Goal: Connect with others: Connect with other users

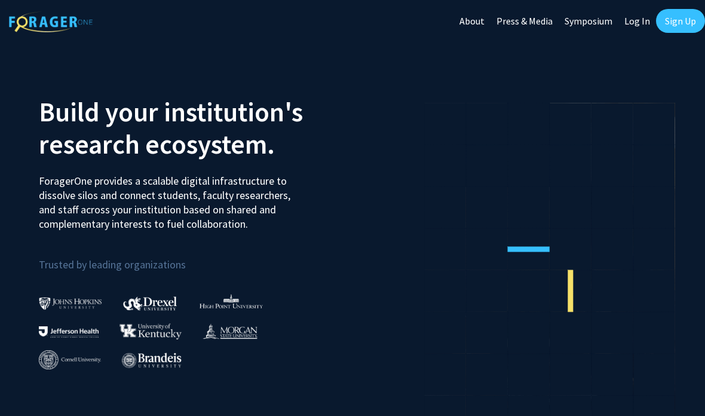
click at [636, 27] on link "Log In" at bounding box center [637, 21] width 38 height 42
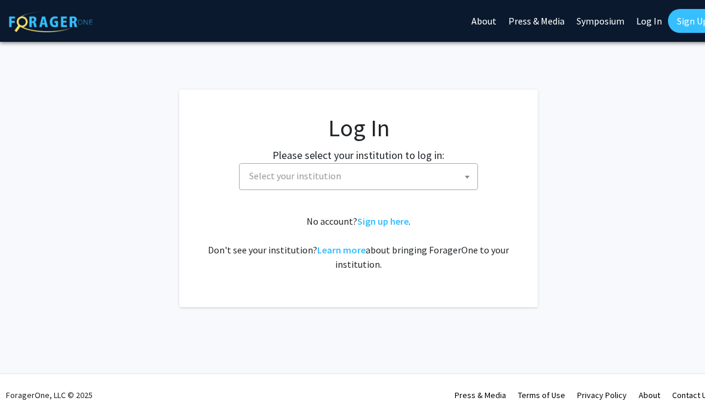
click at [431, 175] on span "Select your institution" at bounding box center [360, 176] width 233 height 24
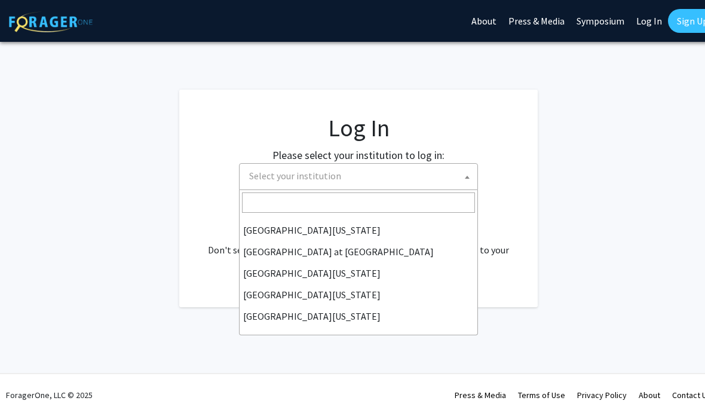
scroll to position [418, 0]
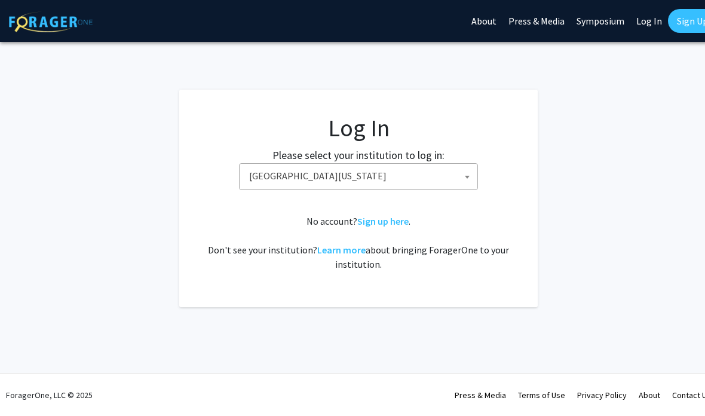
select select "13"
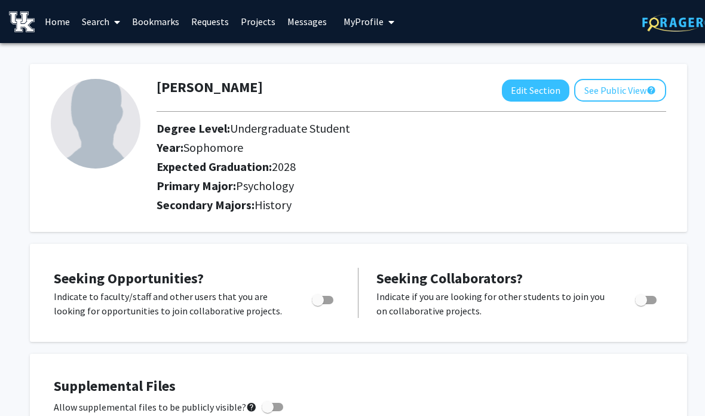
click at [322, 303] on span "Toggle" at bounding box center [318, 300] width 12 height 12
click at [318, 304] on input "Are you actively seeking opportunities?" at bounding box center [317, 304] width 1 height 1
checkbox input "true"
click at [265, 22] on link "Projects" at bounding box center [258, 22] width 47 height 42
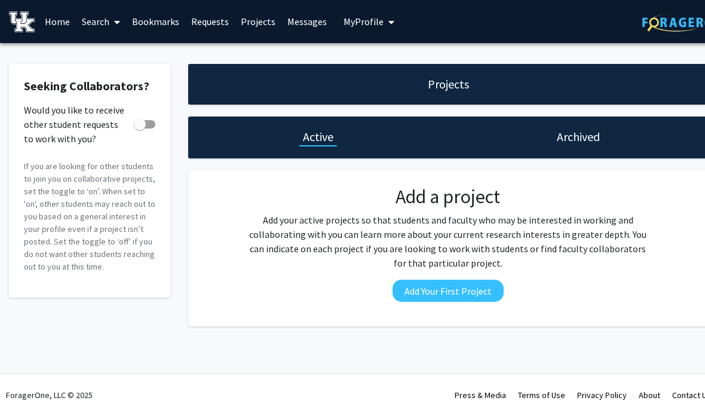
click at [56, 24] on link "Home" at bounding box center [57, 22] width 37 height 42
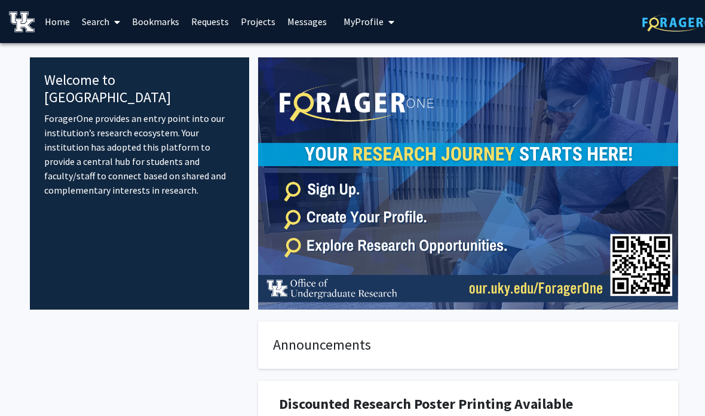
click at [374, 23] on span "My Profile" at bounding box center [363, 22] width 40 height 12
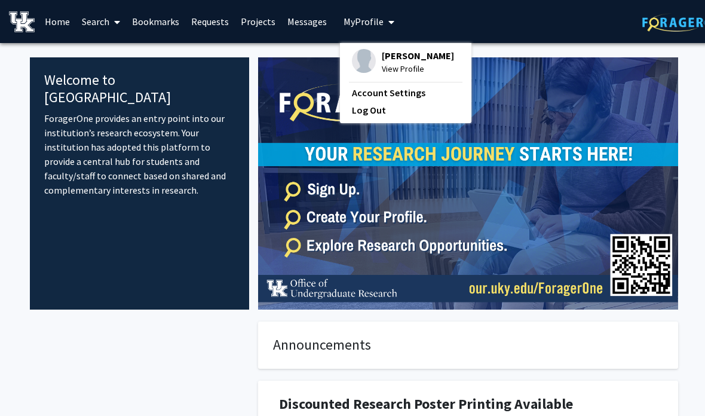
click at [59, 27] on link "Home" at bounding box center [57, 22] width 37 height 42
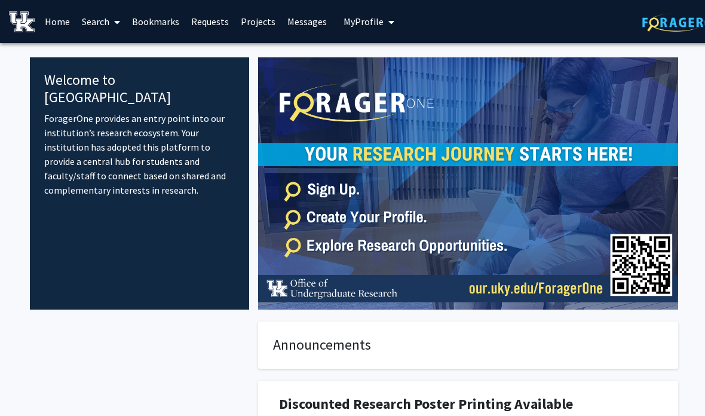
click at [97, 22] on link "Search" at bounding box center [101, 22] width 50 height 42
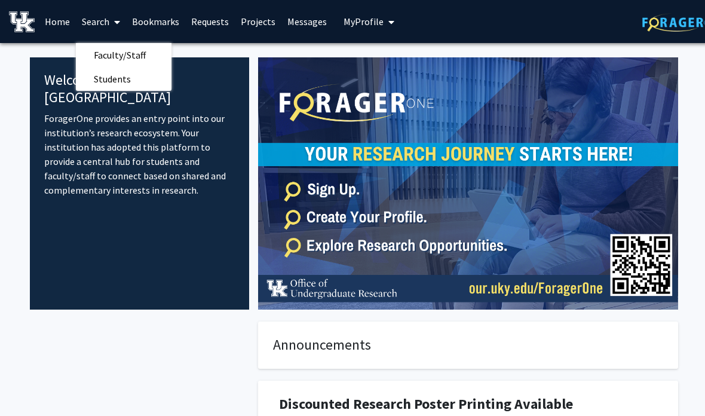
click at [155, 52] on span "Faculty/Staff" at bounding box center [120, 55] width 88 height 24
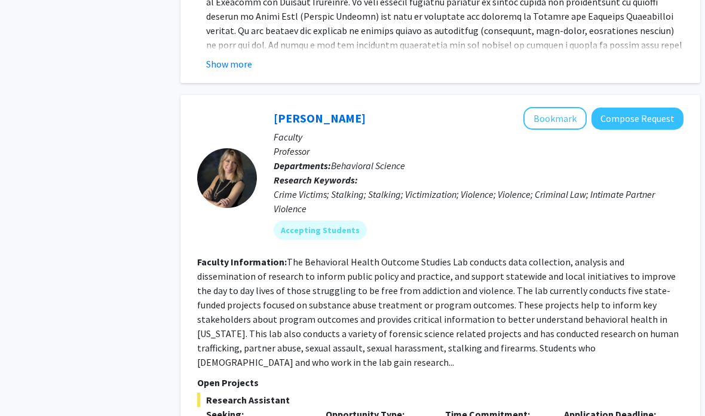
scroll to position [3753, 8]
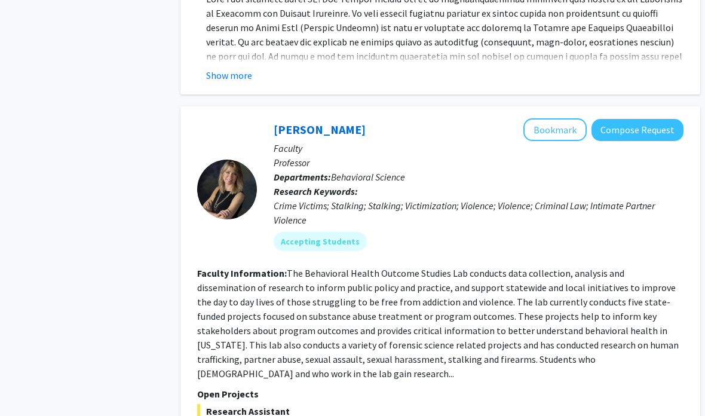
click at [538, 119] on button "Bookmark" at bounding box center [554, 130] width 63 height 23
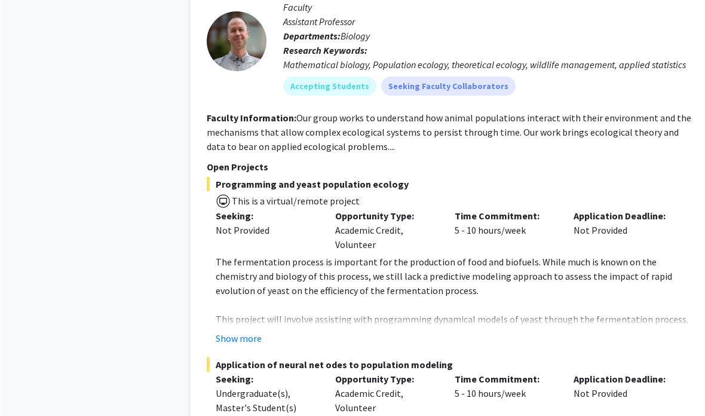
scroll to position [6353, 0]
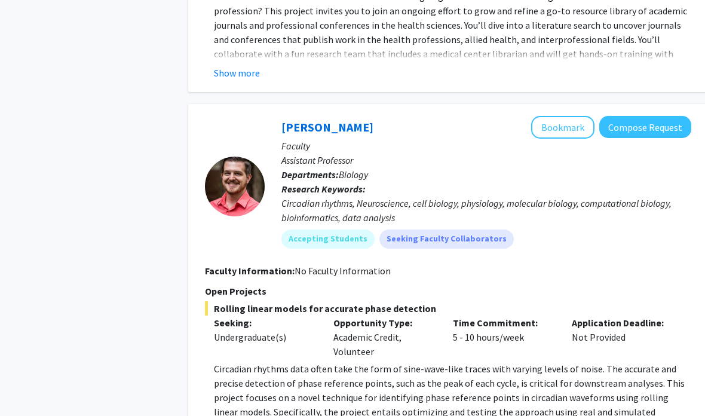
scroll to position [3441, 0]
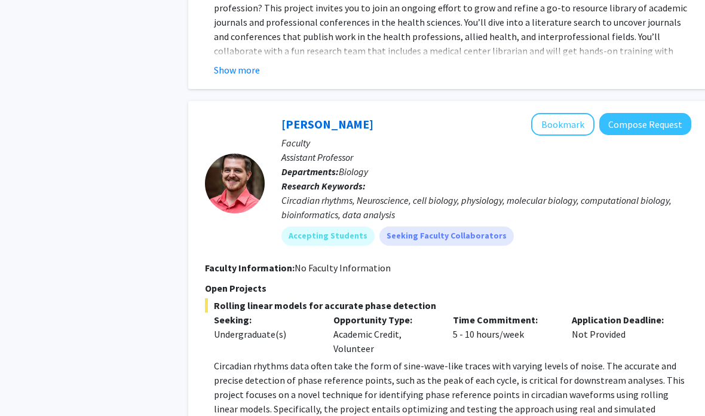
click at [563, 113] on button "Bookmark" at bounding box center [562, 124] width 63 height 23
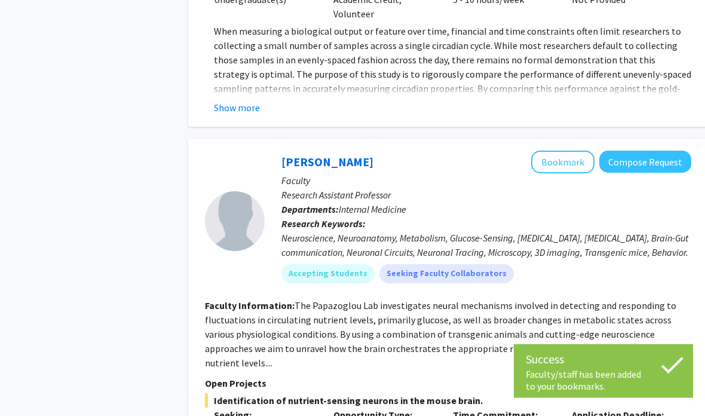
scroll to position [3962, 0]
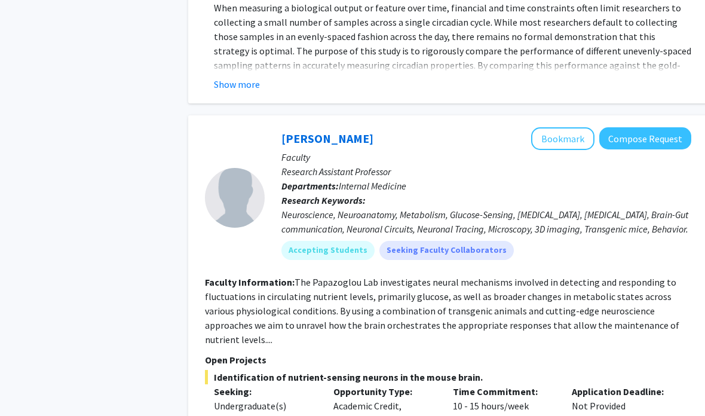
click at [564, 127] on button "Bookmark" at bounding box center [562, 138] width 63 height 23
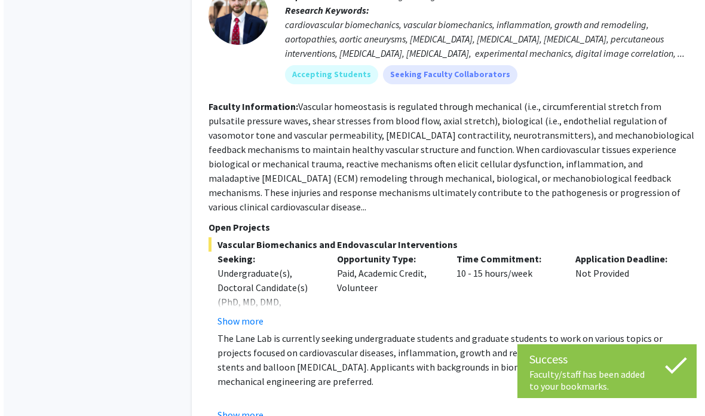
scroll to position [4582, 0]
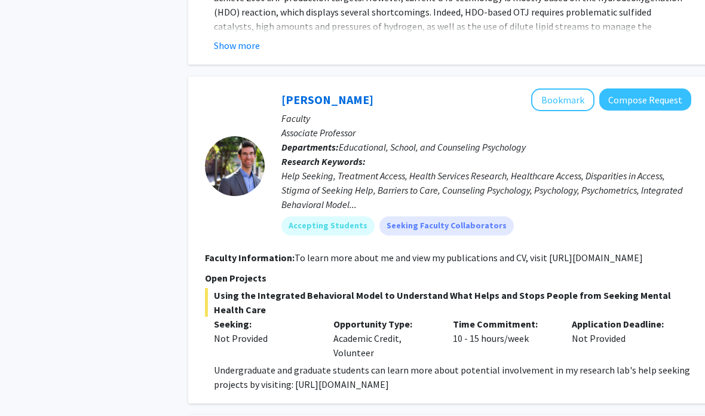
scroll to position [2480, 0]
click at [568, 88] on button "Bookmark" at bounding box center [562, 99] width 63 height 23
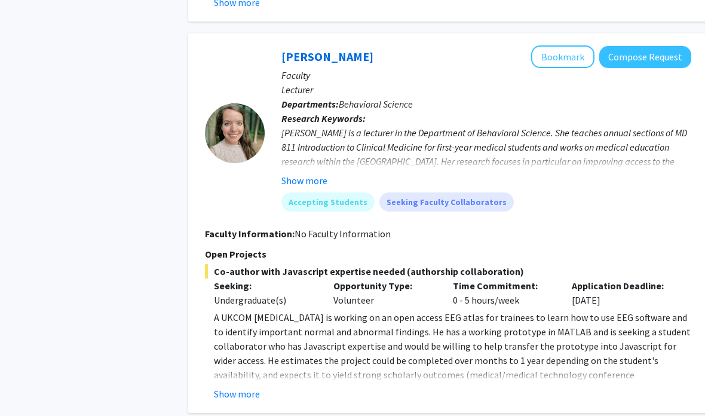
scroll to position [3742, 0]
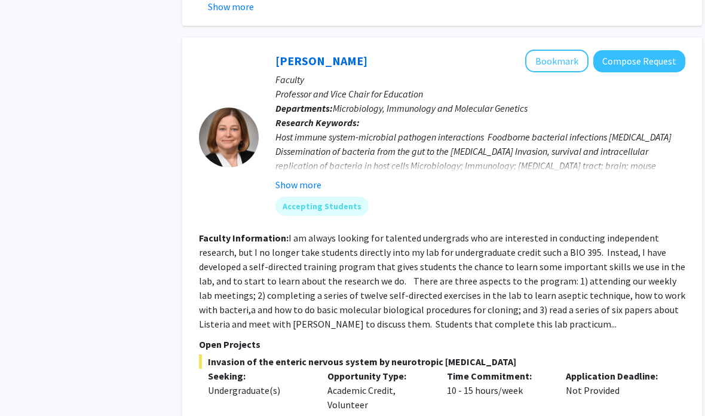
scroll to position [4066, 0]
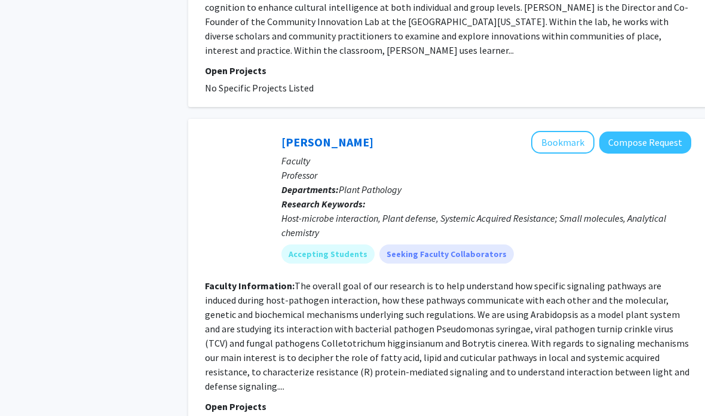
scroll to position [2789, 0]
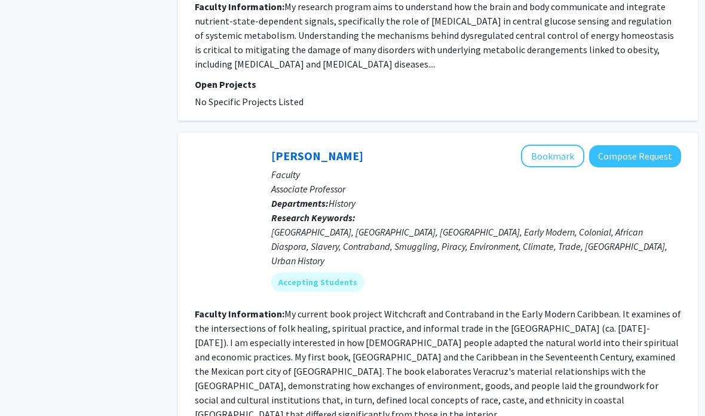
scroll to position [2751, 10]
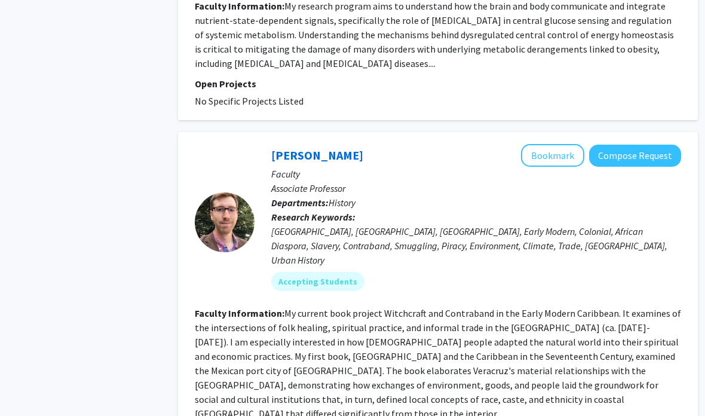
click at [549, 145] on button "Bookmark" at bounding box center [552, 156] width 63 height 23
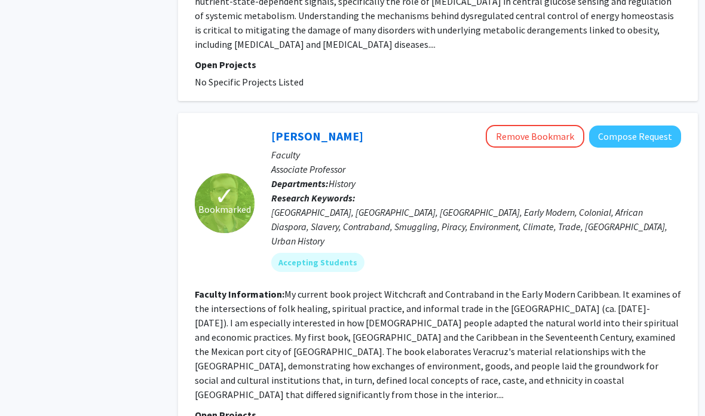
scroll to position [2817, 10]
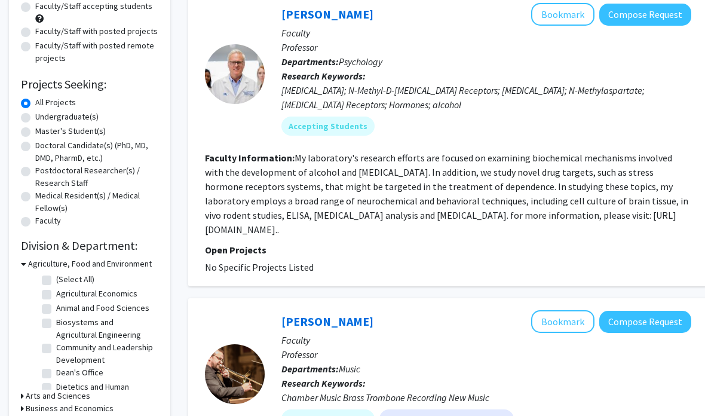
scroll to position [130, 0]
click at [560, 19] on button "Bookmark" at bounding box center [562, 14] width 63 height 23
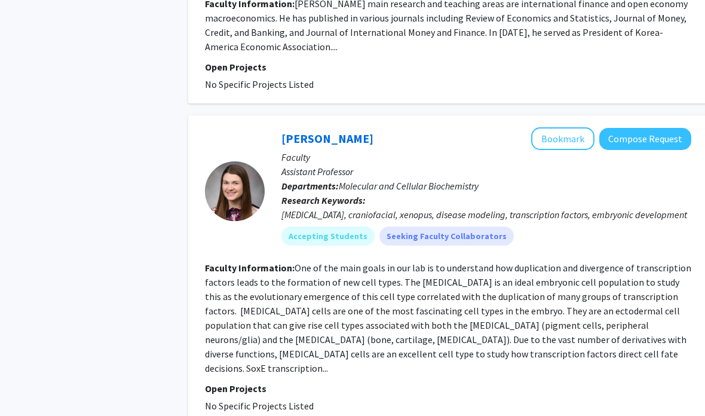
scroll to position [2568, 0]
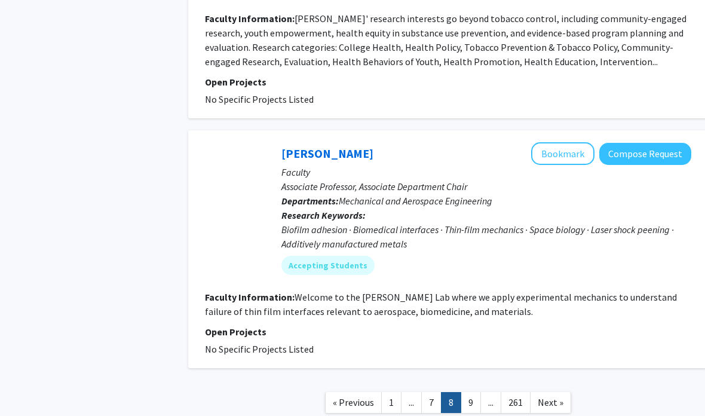
scroll to position [2693, 0]
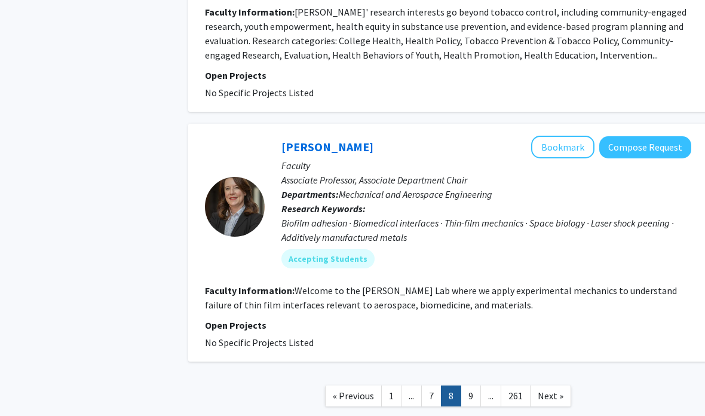
click at [477, 385] on link "9" at bounding box center [470, 395] width 20 height 21
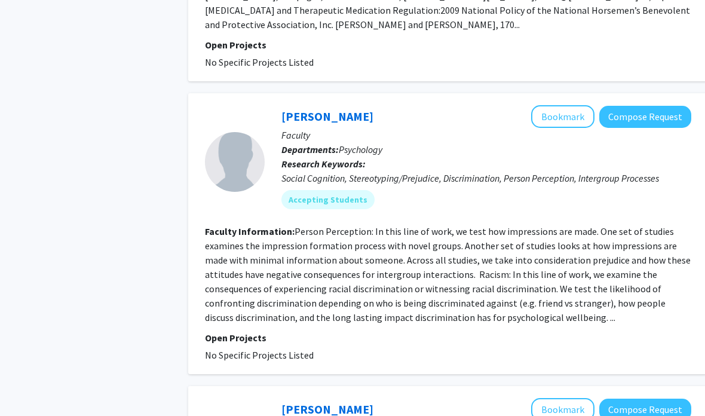
scroll to position [1319, 0]
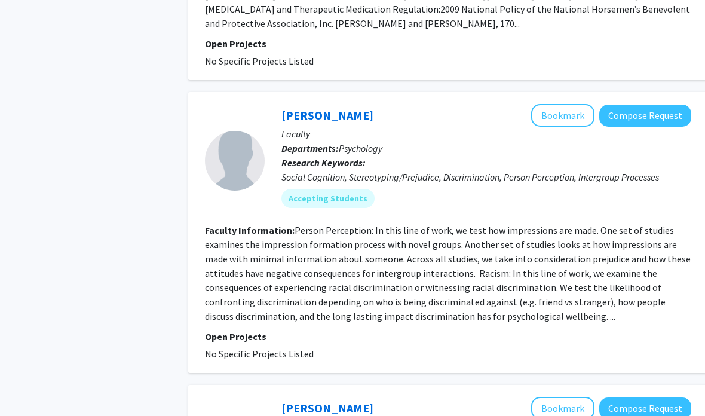
click at [566, 104] on button "Bookmark" at bounding box center [562, 115] width 63 height 23
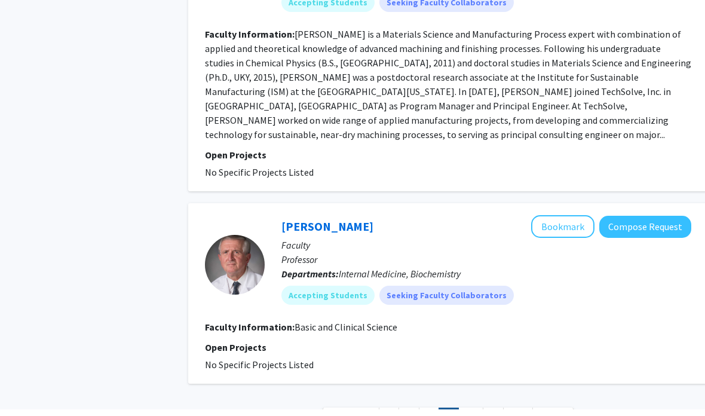
scroll to position [2650, 0]
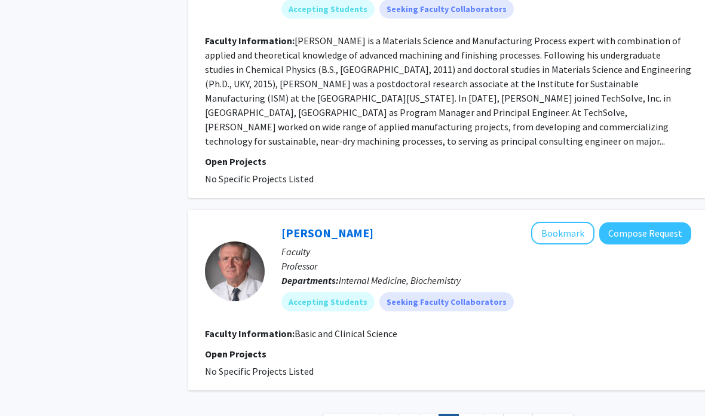
click at [477, 414] on link "10" at bounding box center [470, 424] width 25 height 21
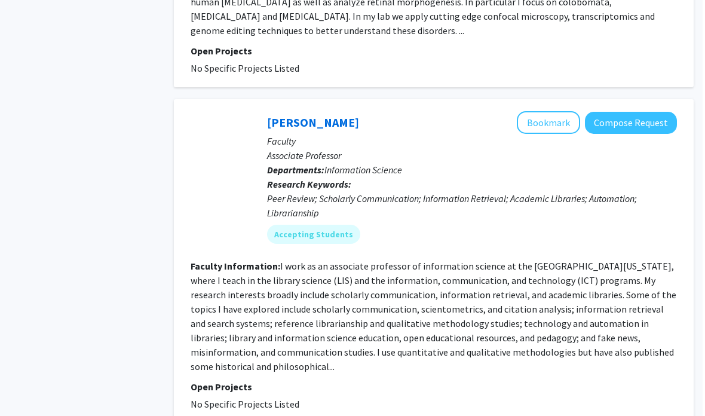
scroll to position [2875, 12]
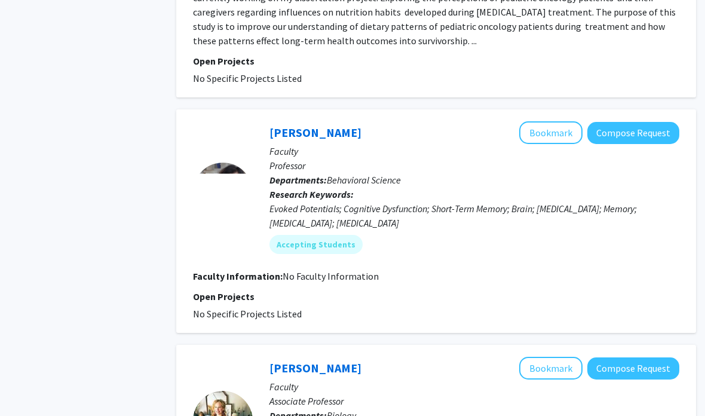
scroll to position [1576, 12]
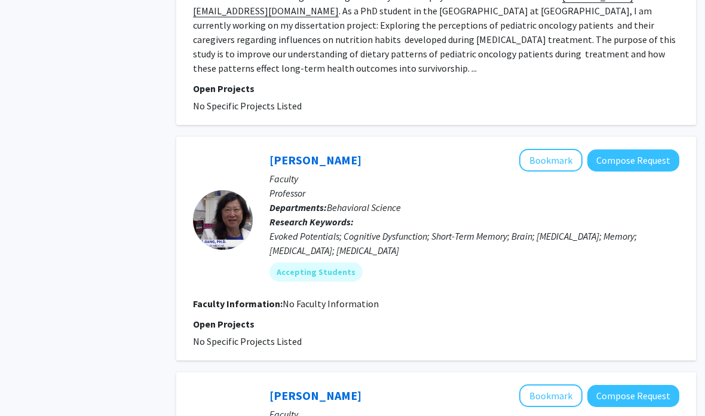
click at [545, 149] on button "Bookmark" at bounding box center [550, 160] width 63 height 23
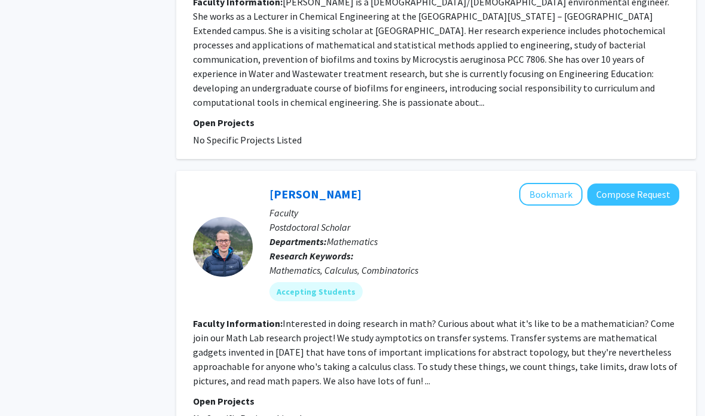
scroll to position [2588, 12]
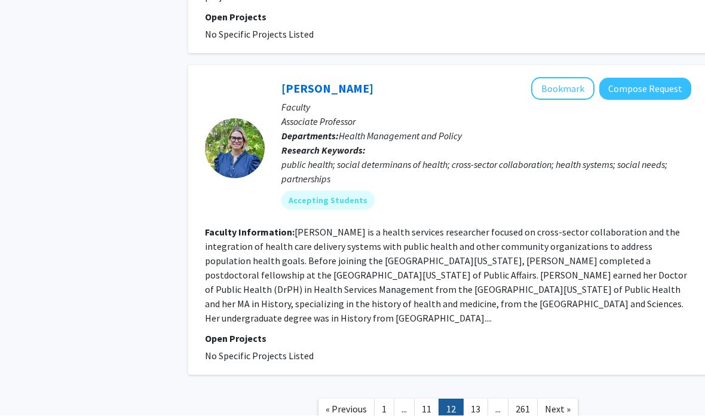
scroll to position [2851, 0]
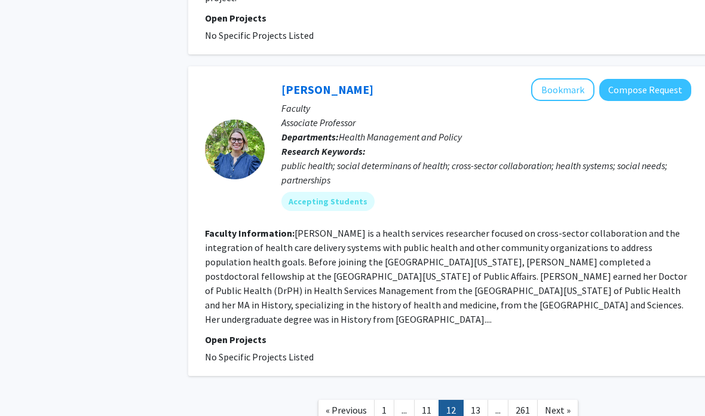
click at [481, 400] on link "13" at bounding box center [475, 410] width 25 height 21
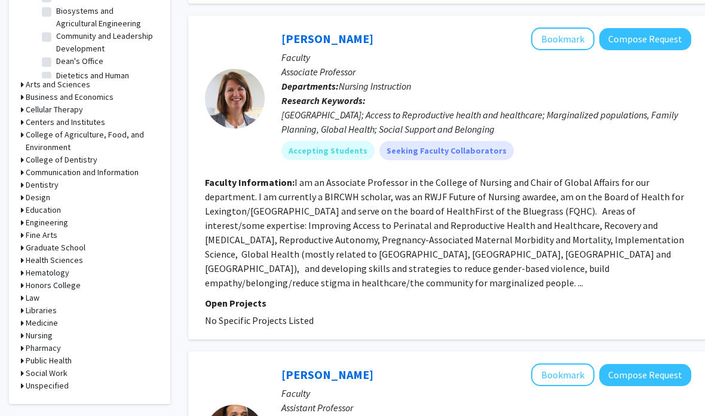
scroll to position [442, 0]
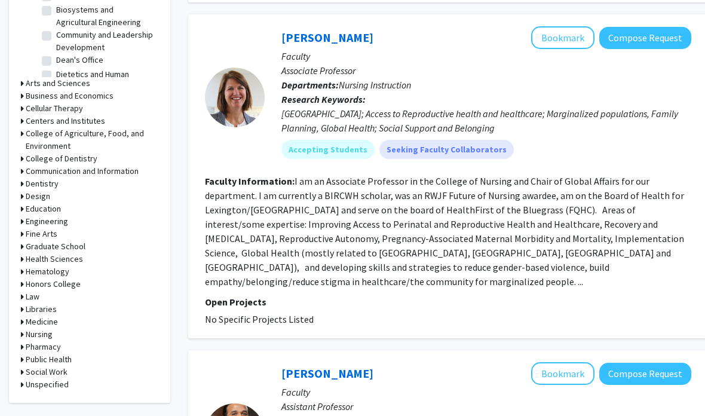
click at [82, 84] on h3 "Arts and Sciences" at bounding box center [58, 83] width 65 height 13
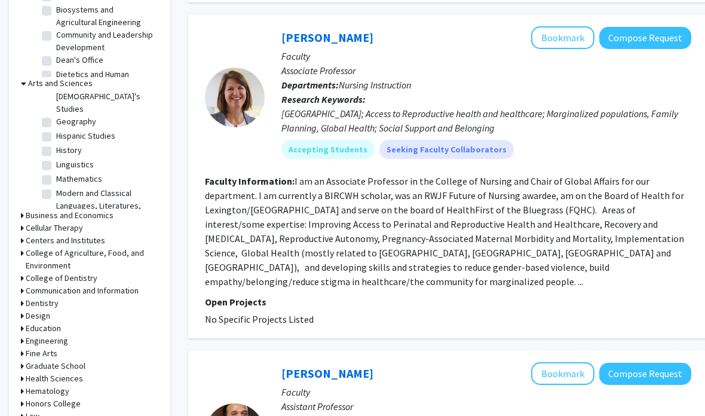
scroll to position [129, 0]
click at [56, 141] on label "History" at bounding box center [69, 147] width 26 height 13
click at [56, 141] on input "History" at bounding box center [60, 145] width 8 height 8
checkbox input "true"
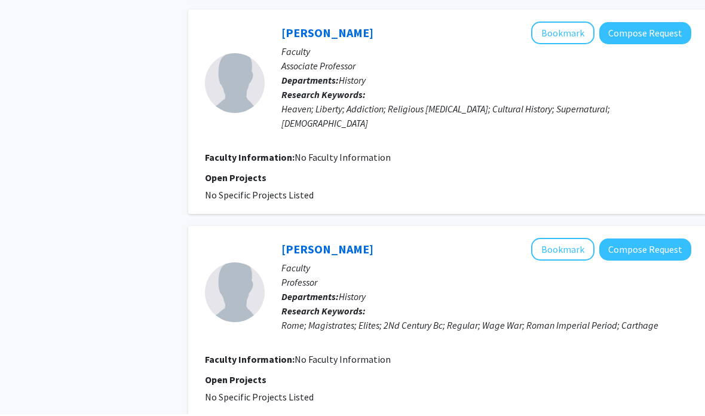
scroll to position [2153, 0]
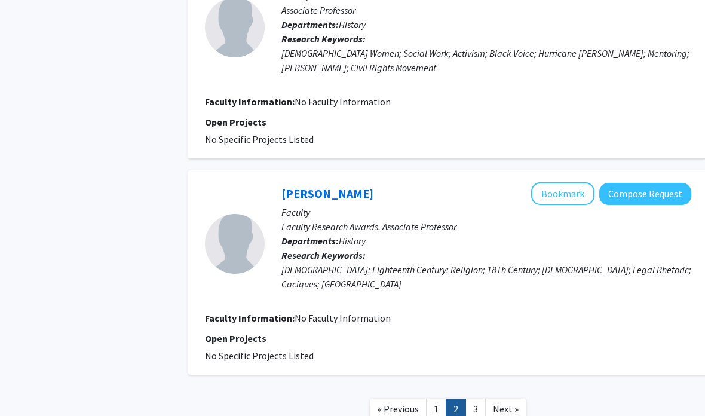
scroll to position [1866, 0]
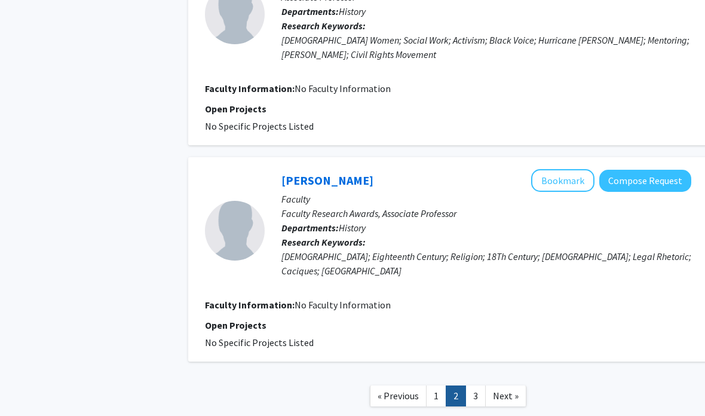
click at [484, 385] on link "3" at bounding box center [475, 395] width 20 height 21
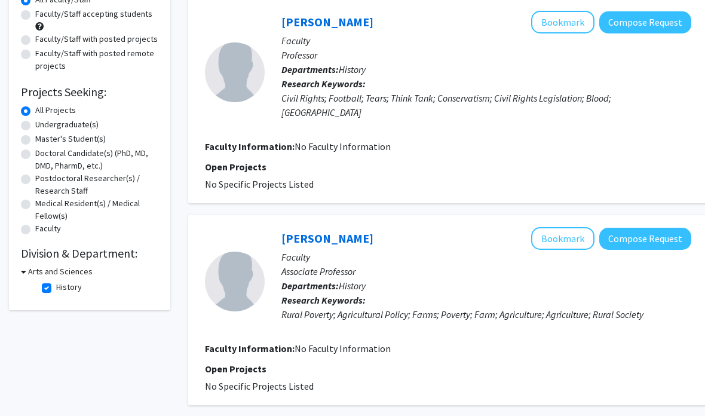
scroll to position [121, 0]
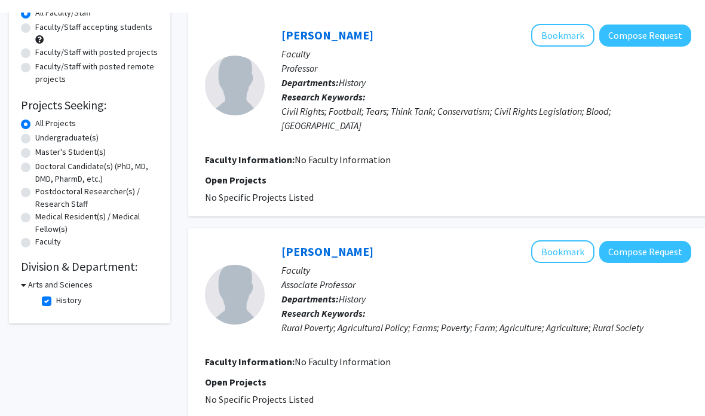
click at [80, 278] on h3 "Arts and Sciences" at bounding box center [60, 272] width 65 height 13
click at [87, 275] on div "Collaboration Status: Collaboration Status All Faculty/Staff Collaboration Stat…" at bounding box center [89, 138] width 137 height 306
click at [81, 283] on h3 "Arts and Sciences" at bounding box center [58, 284] width 65 height 13
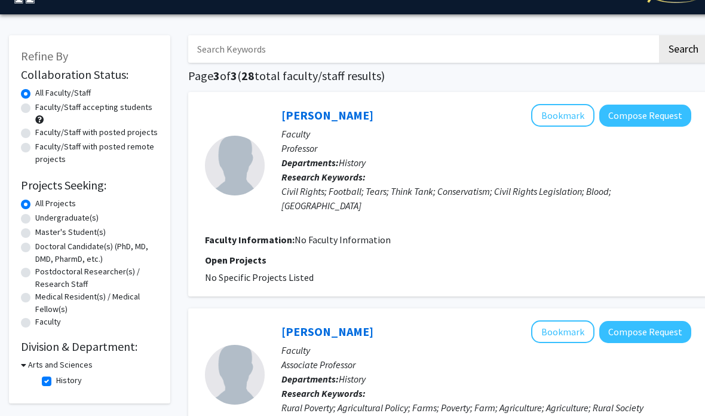
scroll to position [31, 0]
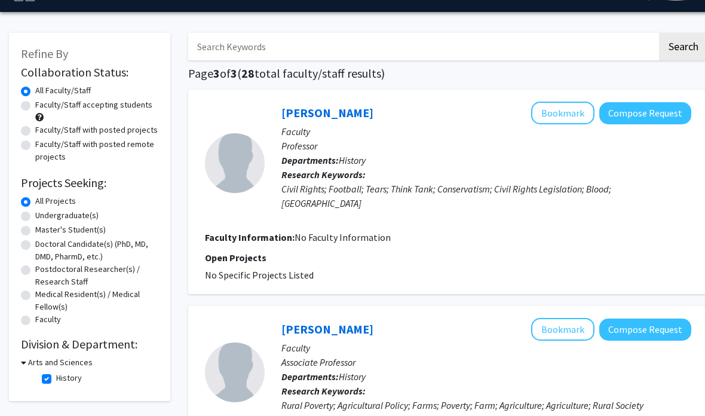
click at [36, 217] on label "Undergraduate(s)" at bounding box center [66, 215] width 63 height 13
click at [36, 217] on input "Undergraduate(s)" at bounding box center [39, 213] width 8 height 8
radio input "true"
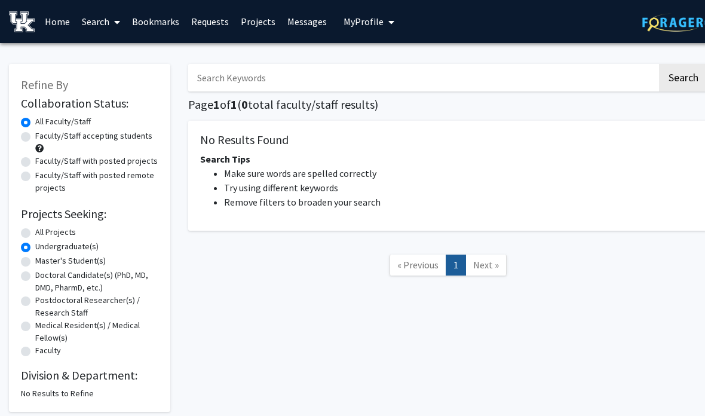
click at [25, 221] on form "Collaboration Status: Collaboration Status All Faculty/Staff Collaboration Stat…" at bounding box center [89, 227] width 137 height 262
click at [32, 226] on div "All Projects" at bounding box center [89, 233] width 137 height 14
click at [35, 231] on label "All Projects" at bounding box center [55, 232] width 41 height 13
click at [35, 231] on input "All Projects" at bounding box center [39, 230] width 8 height 8
radio input "true"
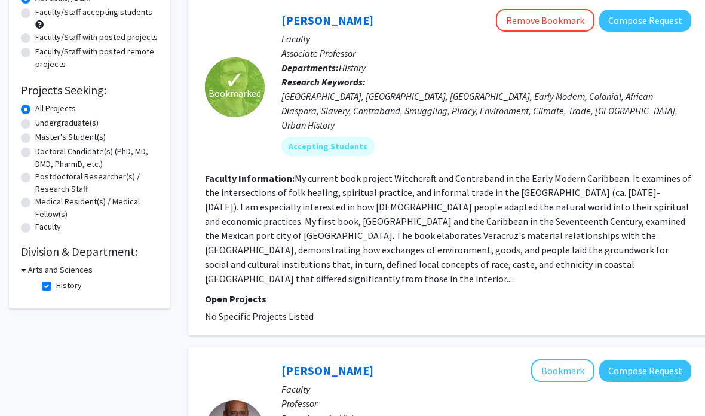
scroll to position [103, 0]
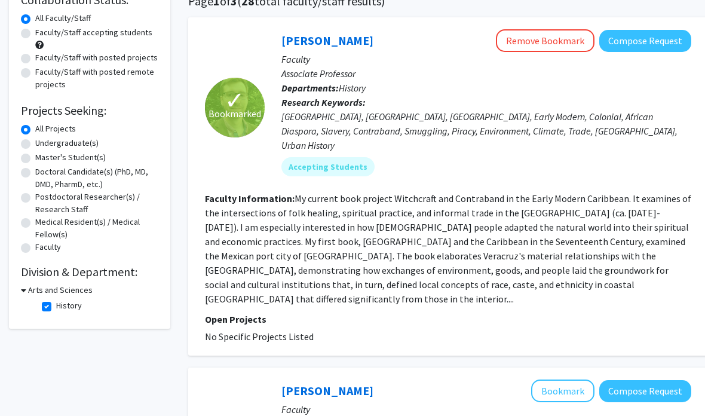
click at [62, 293] on h3 "Arts and Sciences" at bounding box center [60, 290] width 65 height 13
click at [81, 287] on h3 "Arts and Sciences" at bounding box center [58, 290] width 65 height 13
click at [91, 268] on h2 "Division & Department:" at bounding box center [89, 272] width 137 height 14
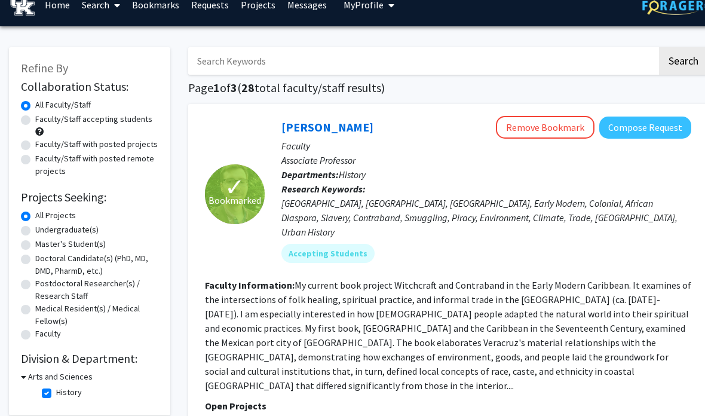
scroll to position [0, 0]
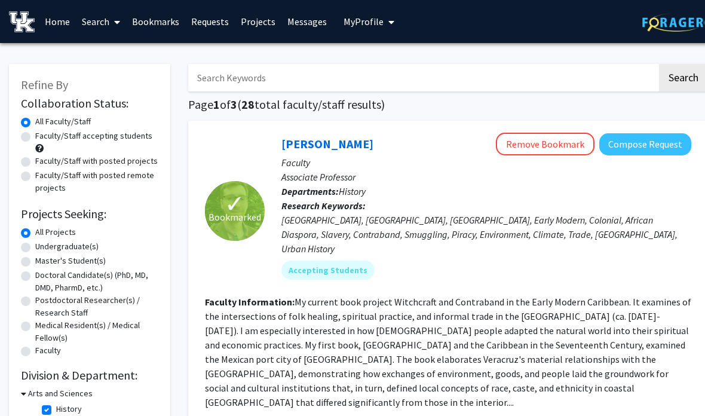
click at [63, 22] on link "Home" at bounding box center [57, 22] width 37 height 42
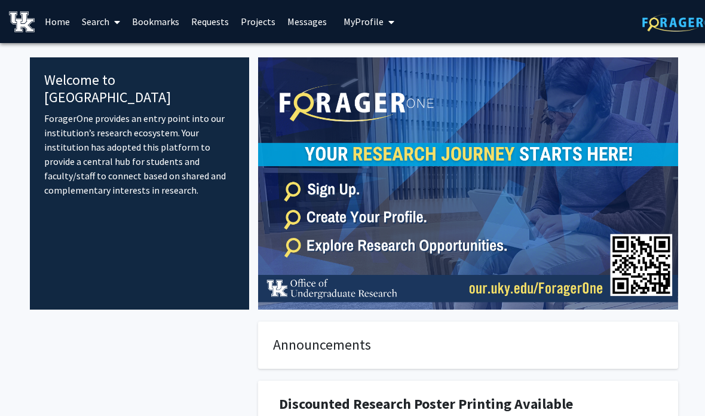
click at [115, 25] on icon at bounding box center [117, 22] width 6 height 10
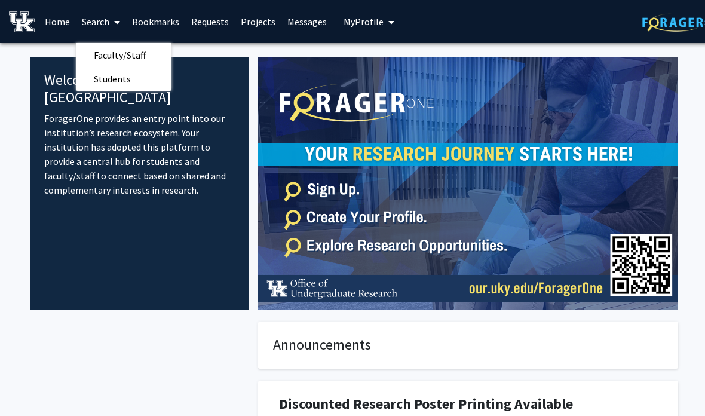
click at [137, 50] on span "Faculty/Staff" at bounding box center [120, 55] width 88 height 24
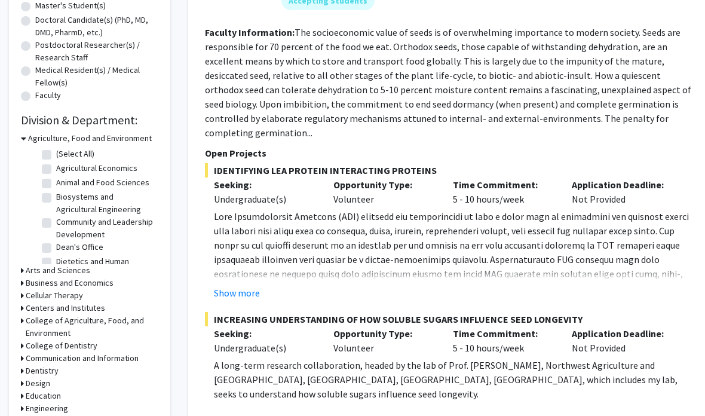
scroll to position [255, 0]
click at [79, 265] on h3 "Arts and Sciences" at bounding box center [58, 270] width 65 height 13
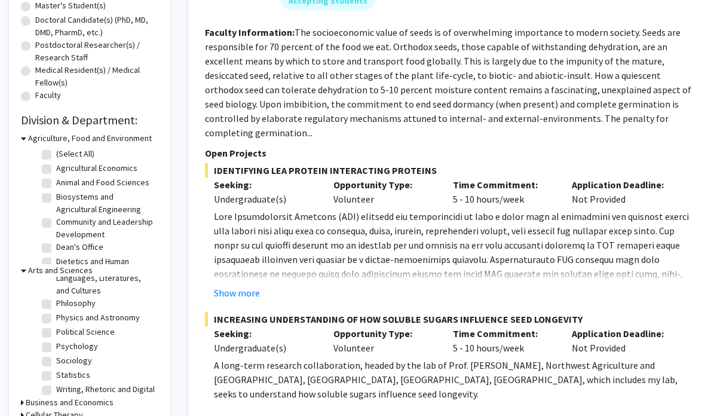
scroll to position [238, 0]
click at [56, 342] on label "Psychology" at bounding box center [77, 348] width 42 height 13
click at [56, 342] on input "Psychology" at bounding box center [60, 346] width 8 height 8
checkbox input "true"
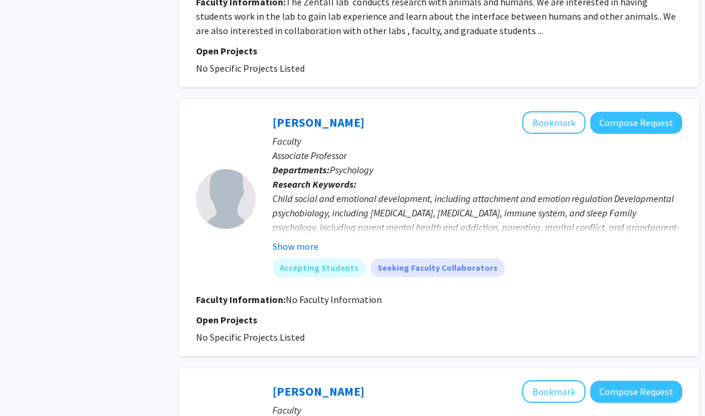
scroll to position [1231, 9]
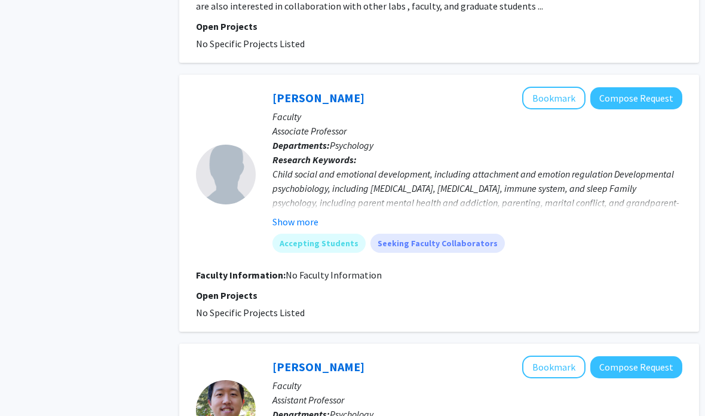
click at [561, 87] on button "Bookmark" at bounding box center [553, 98] width 63 height 23
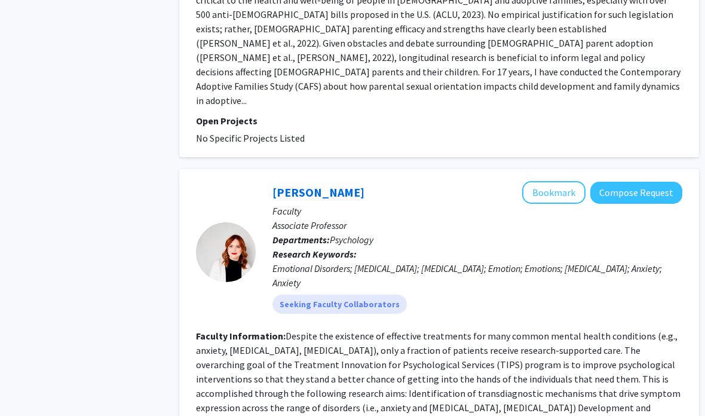
scroll to position [2004, 9]
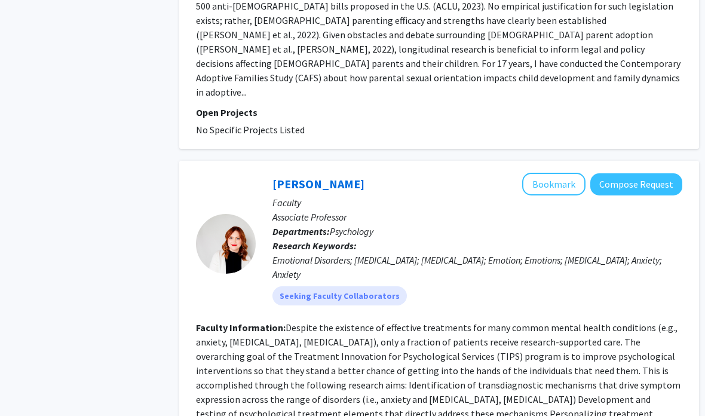
click at [554, 173] on button "Bookmark" at bounding box center [553, 184] width 63 height 23
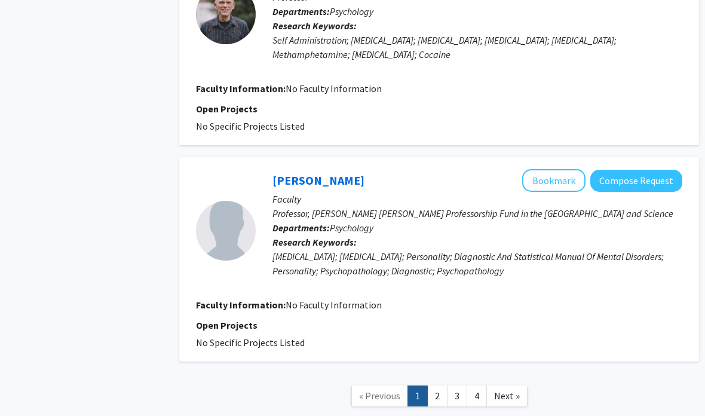
click at [450, 385] on link "3" at bounding box center [457, 395] width 20 height 21
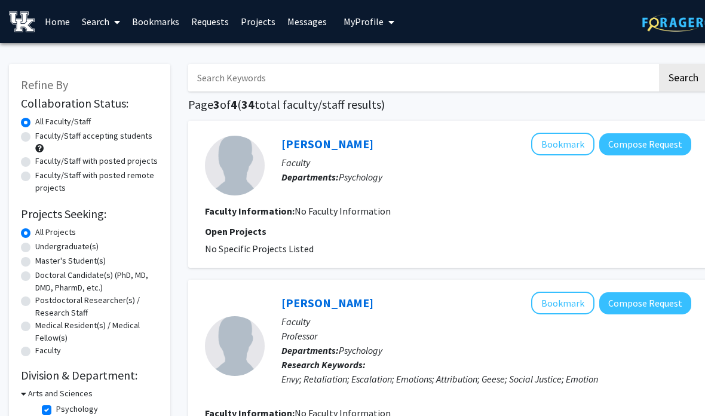
click at [572, 136] on button "Bookmark" at bounding box center [562, 144] width 63 height 23
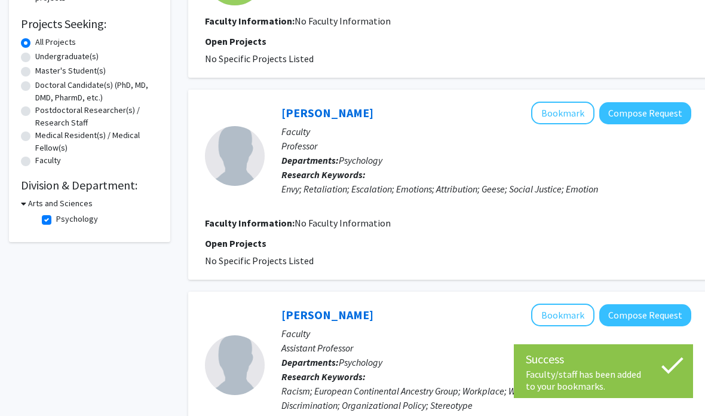
scroll to position [192, 0]
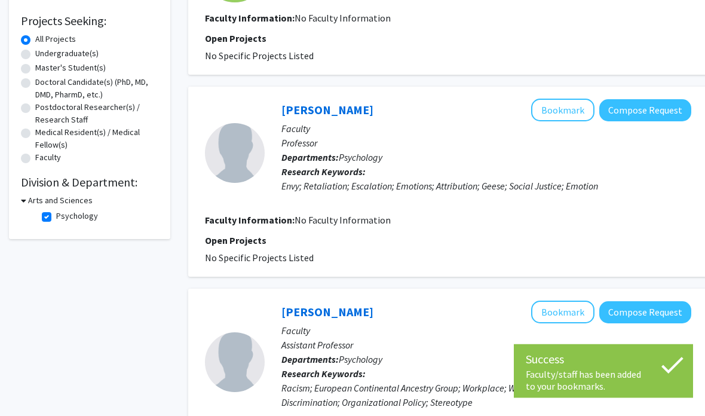
click at [562, 110] on button "Bookmark" at bounding box center [562, 110] width 63 height 23
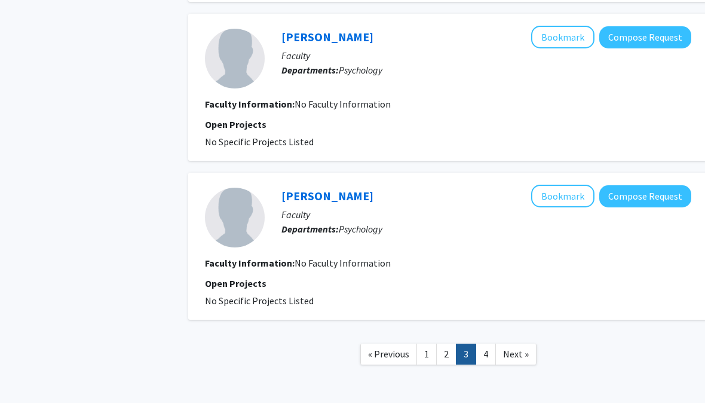
scroll to position [1637, 0]
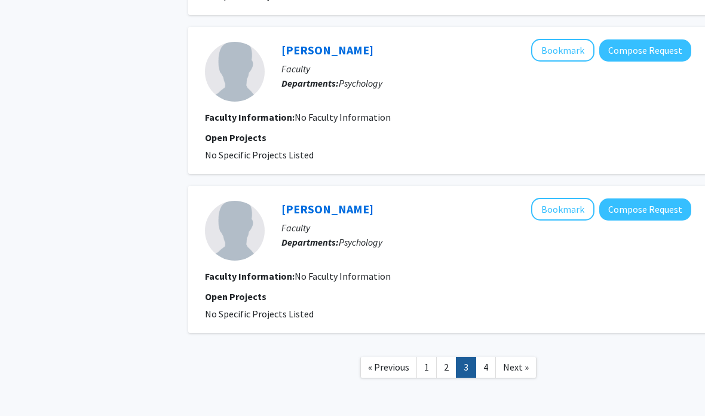
click at [451, 363] on link "2" at bounding box center [446, 367] width 20 height 21
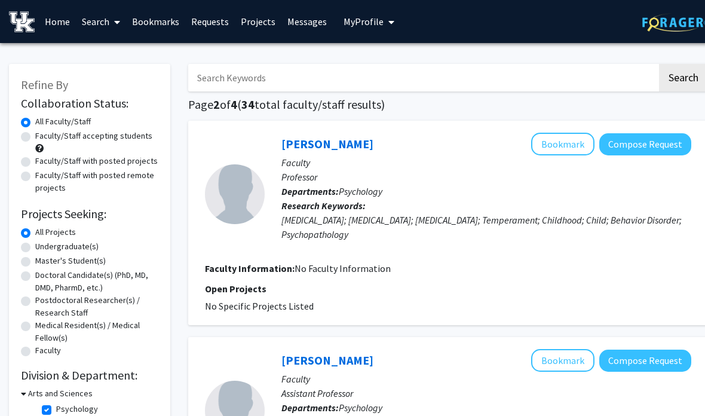
scroll to position [3, 0]
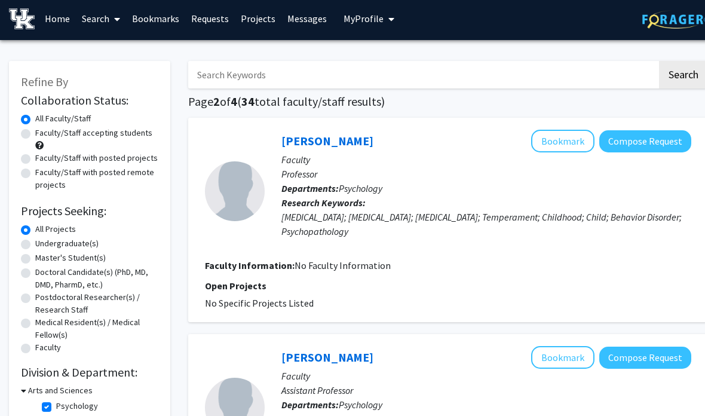
click at [559, 143] on button "Bookmark" at bounding box center [562, 141] width 63 height 23
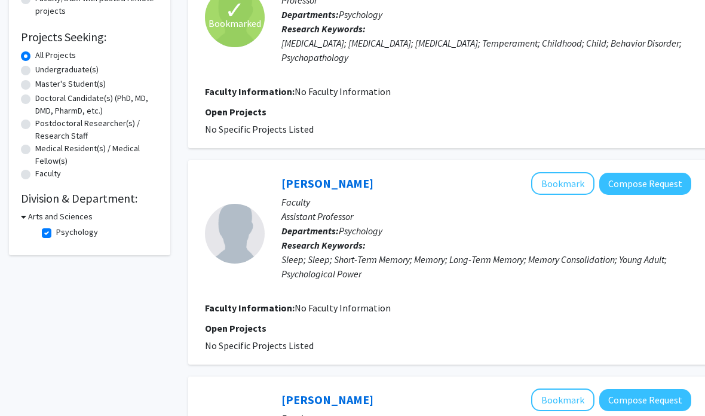
click at [571, 183] on button "Bookmark" at bounding box center [562, 184] width 63 height 23
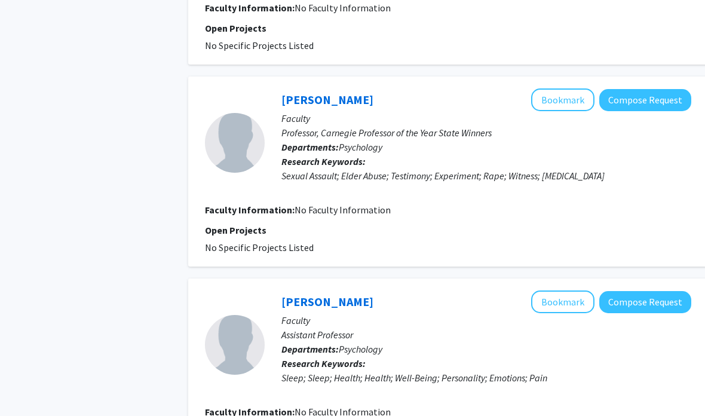
scroll to position [1430, 0]
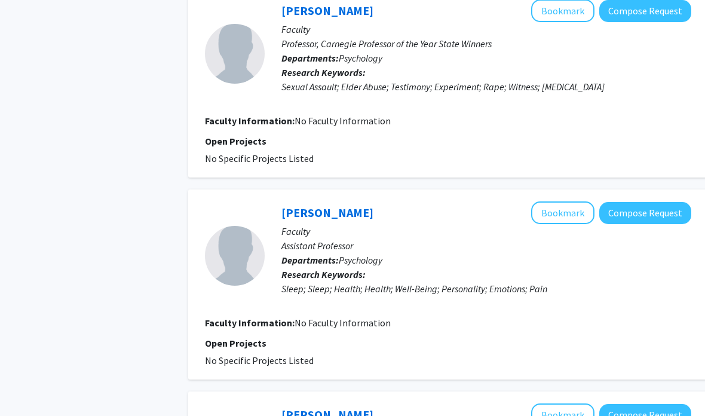
click at [577, 202] on button "Bookmark" at bounding box center [562, 213] width 63 height 23
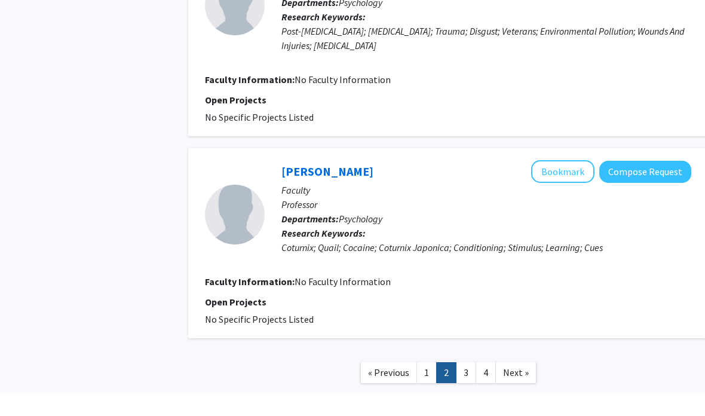
scroll to position [1914, 0]
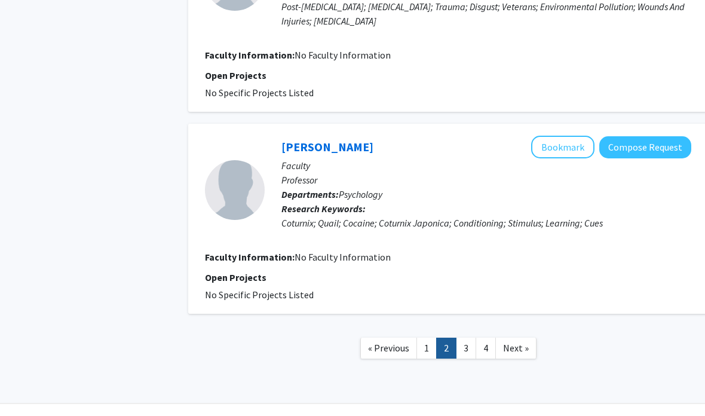
click at [491, 337] on link "4" at bounding box center [485, 347] width 20 height 21
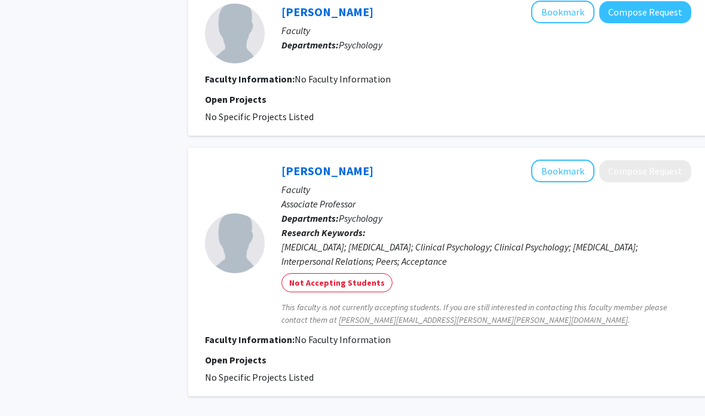
scroll to position [458, 0]
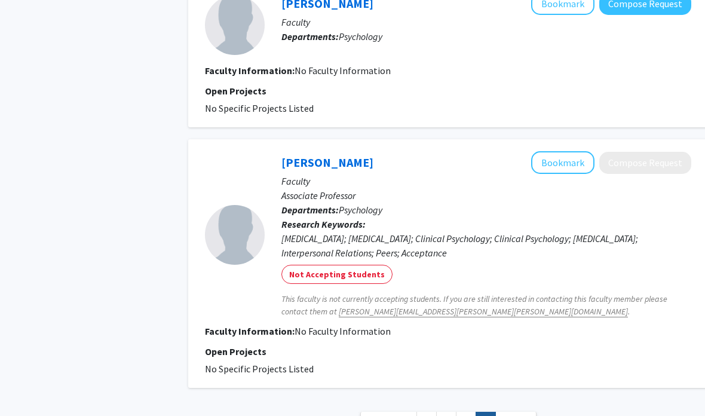
click at [553, 169] on button "Bookmark" at bounding box center [562, 162] width 63 height 23
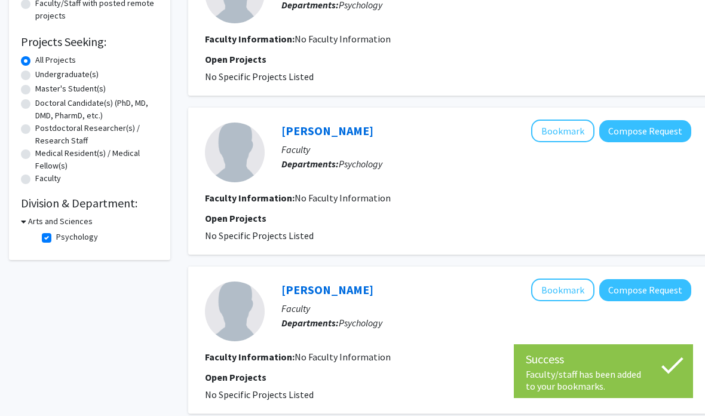
scroll to position [0, 0]
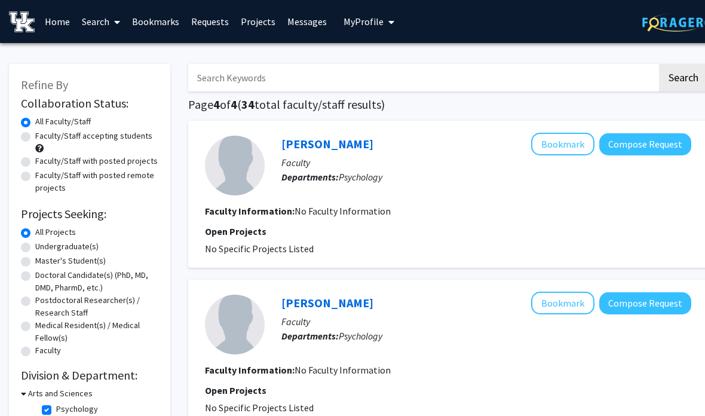
click at [164, 23] on link "Bookmarks" at bounding box center [155, 22] width 59 height 42
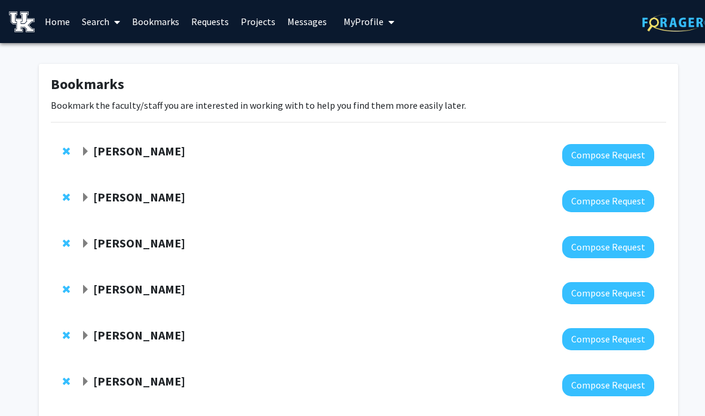
click at [109, 151] on strong "[PERSON_NAME]" at bounding box center [139, 150] width 92 height 15
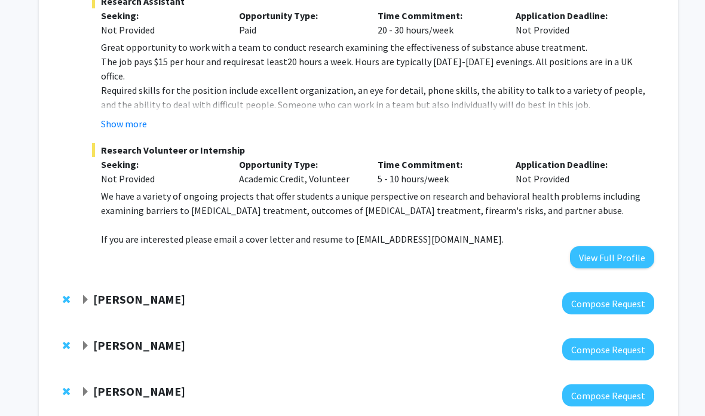
scroll to position [506, 0]
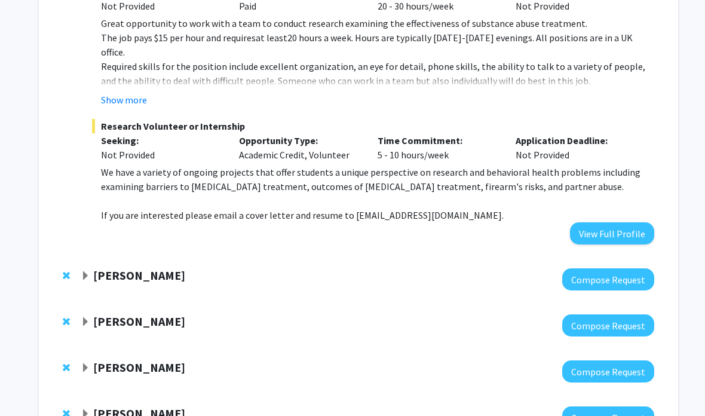
click at [173, 268] on strong "[PERSON_NAME]" at bounding box center [139, 275] width 92 height 15
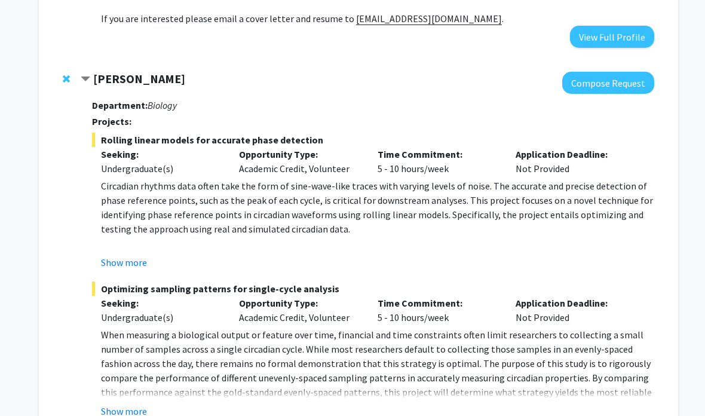
scroll to position [703, 0]
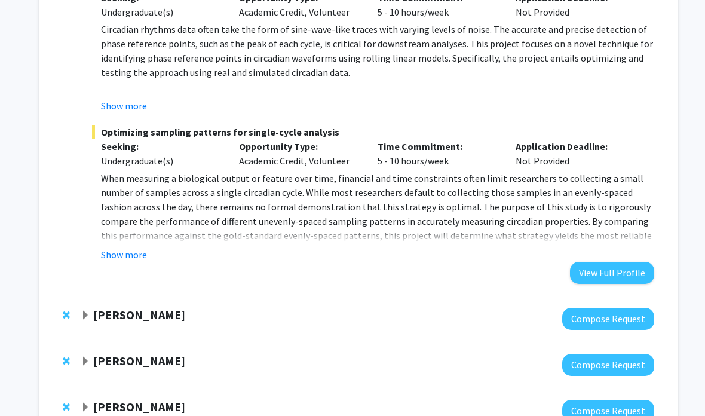
click at [171, 308] on strong "[PERSON_NAME]" at bounding box center [139, 315] width 92 height 15
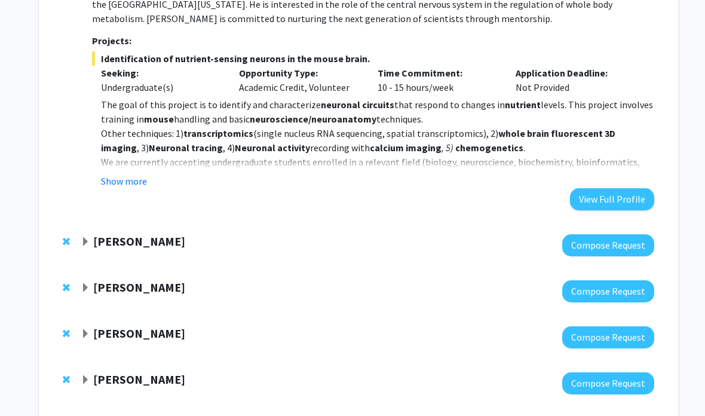
scroll to position [1244, 0]
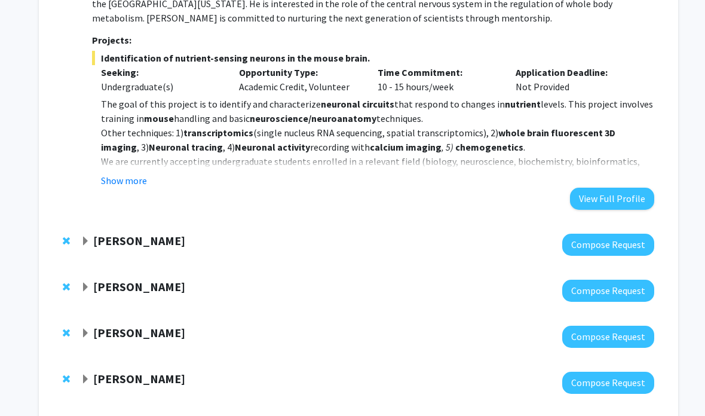
click at [145, 233] on strong "[PERSON_NAME]" at bounding box center [139, 240] width 92 height 15
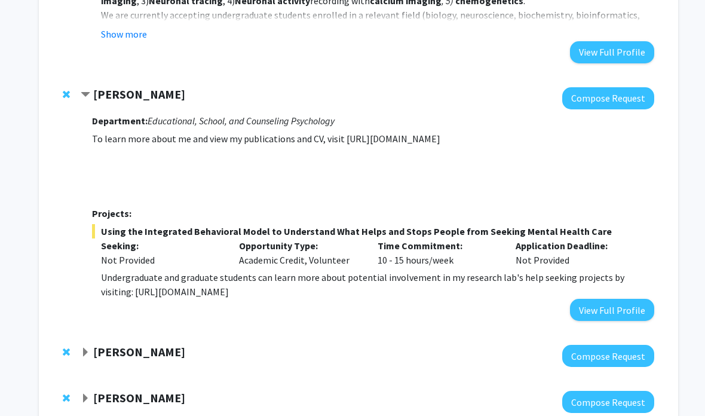
scroll to position [1391, 0]
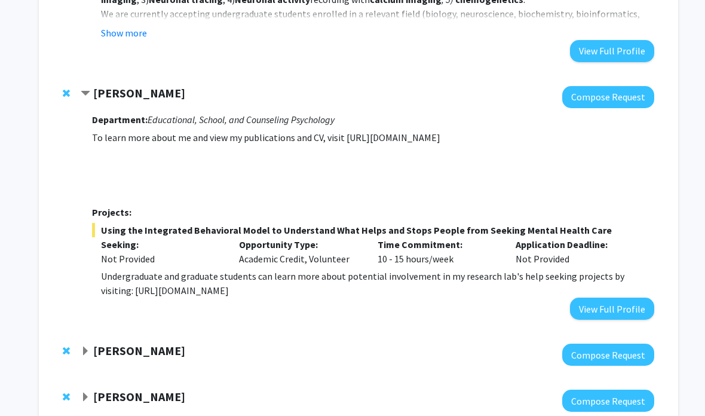
click at [67, 88] on span "Remove Joseph Hammer from bookmarks" at bounding box center [66, 93] width 7 height 10
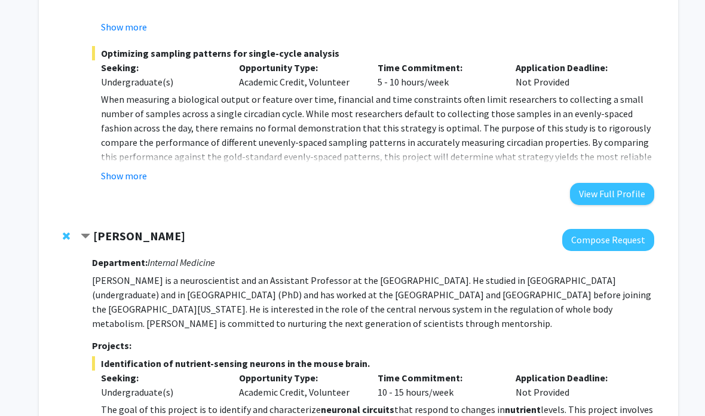
scroll to position [930, 0]
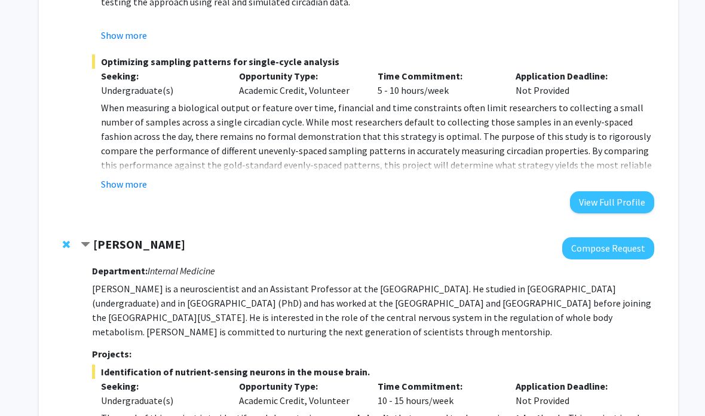
click at [173, 237] on strong "[PERSON_NAME]" at bounding box center [139, 244] width 92 height 15
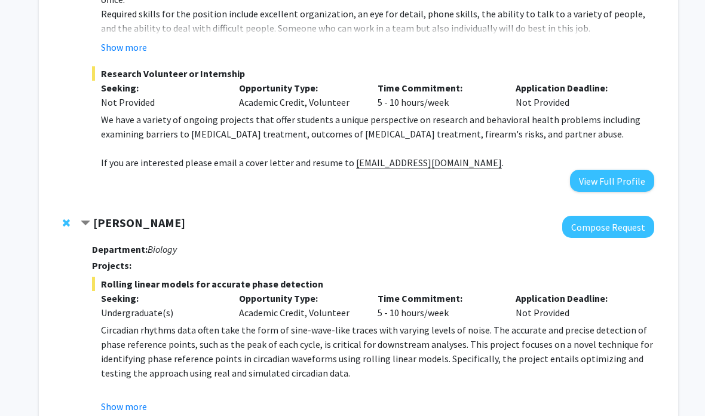
scroll to position [553, 0]
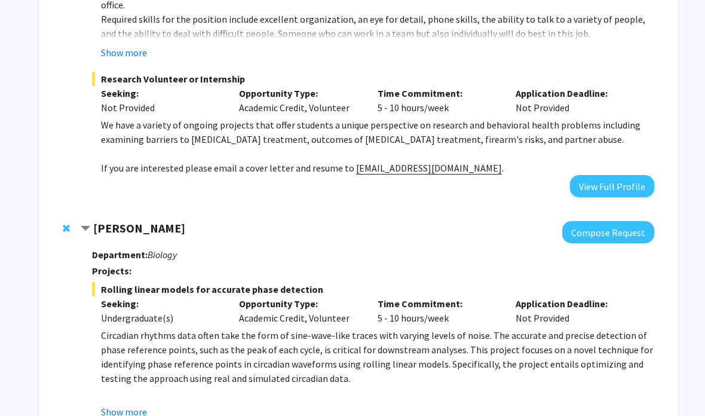
click at [184, 210] on div "[PERSON_NAME] Compose Request Department: Biology Projects: Rolling linear mode…" at bounding box center [358, 406] width 615 height 392
click at [169, 221] on strong "[PERSON_NAME]" at bounding box center [139, 228] width 92 height 15
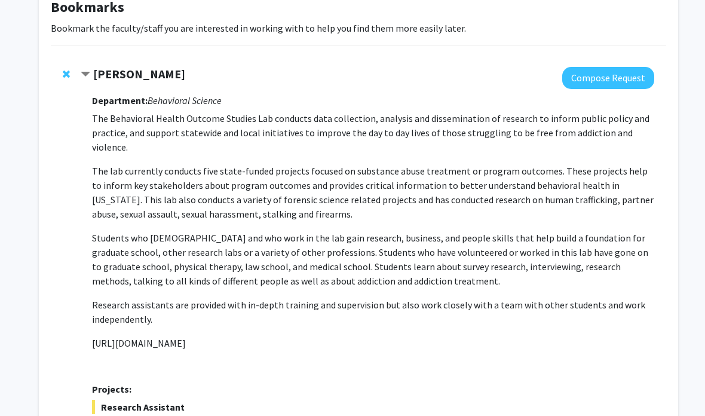
scroll to position [0, 0]
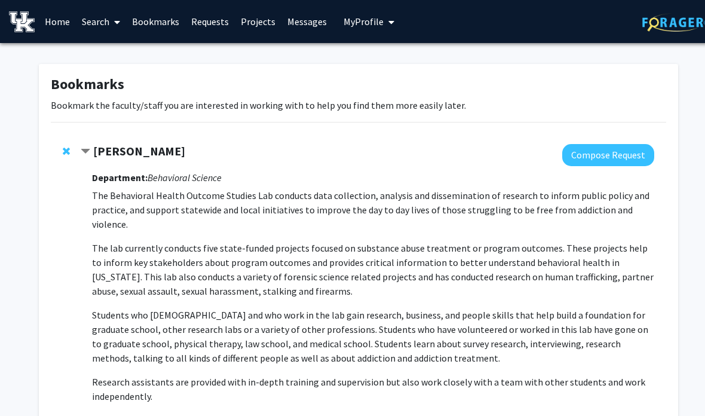
click at [137, 154] on strong "[PERSON_NAME]" at bounding box center [139, 150] width 92 height 15
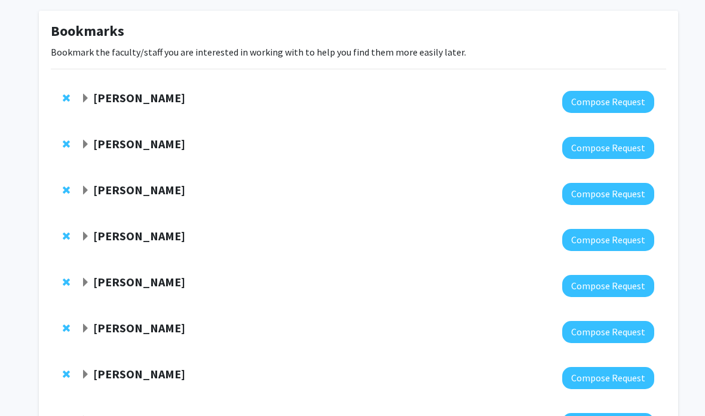
click at [154, 237] on strong "[PERSON_NAME]" at bounding box center [139, 236] width 92 height 15
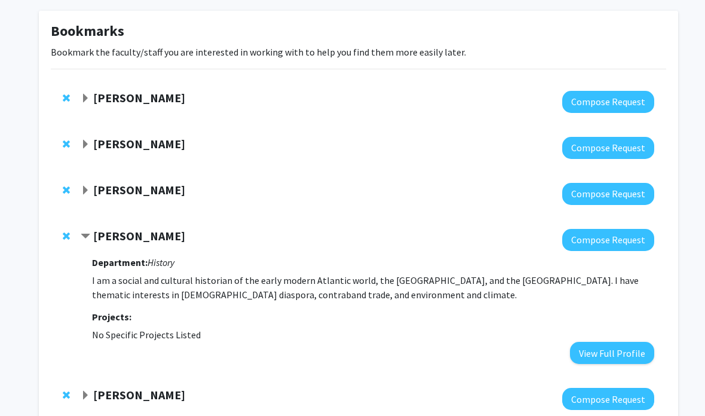
click at [142, 228] on strong "[PERSON_NAME]" at bounding box center [139, 235] width 92 height 15
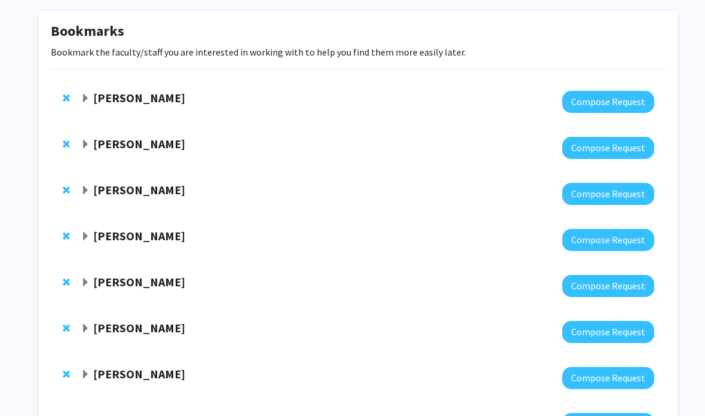
click at [160, 283] on strong "[PERSON_NAME]" at bounding box center [139, 281] width 92 height 15
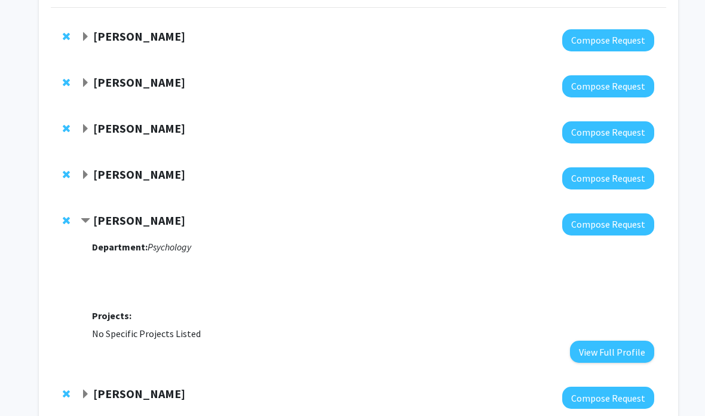
scroll to position [117, 0]
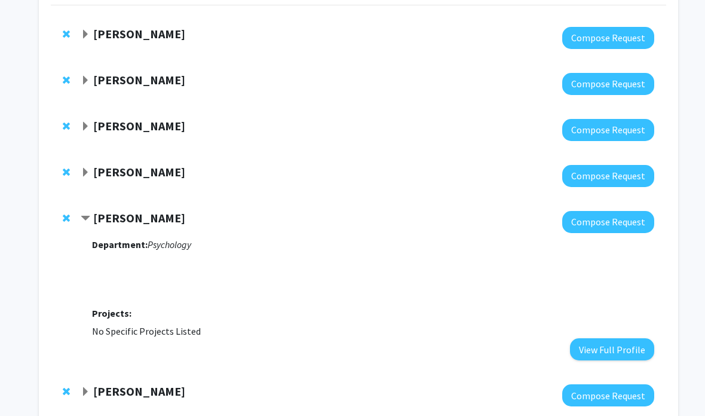
click at [603, 346] on button "View Full Profile" at bounding box center [612, 349] width 84 height 22
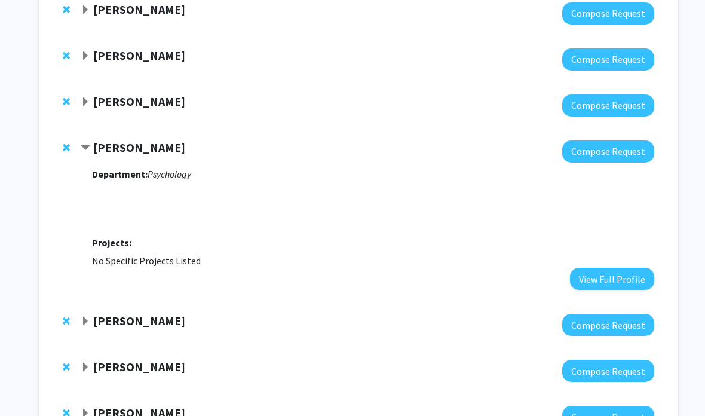
scroll to position [198, 0]
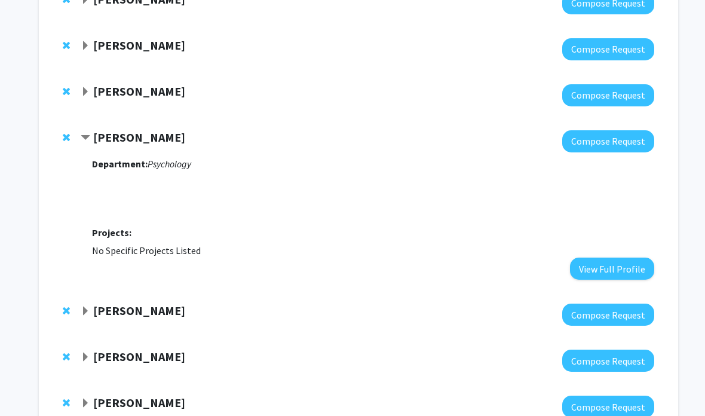
click at [69, 133] on span "Remove Mark Prendergast from bookmarks" at bounding box center [66, 138] width 7 height 10
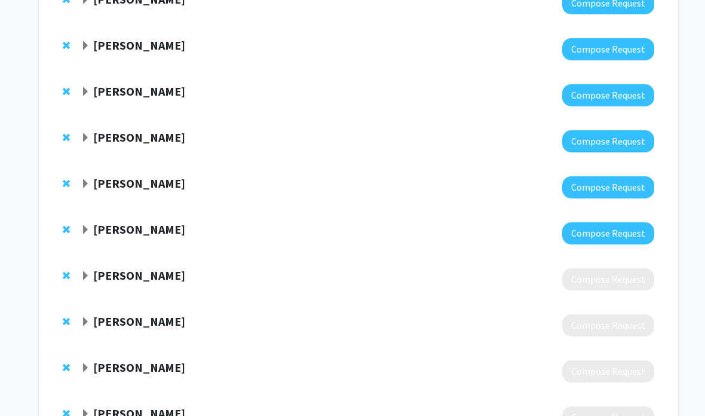
click at [164, 140] on div "[PERSON_NAME]" at bounding box center [210, 137] width 258 height 15
click at [142, 137] on strong "[PERSON_NAME]" at bounding box center [139, 137] width 92 height 15
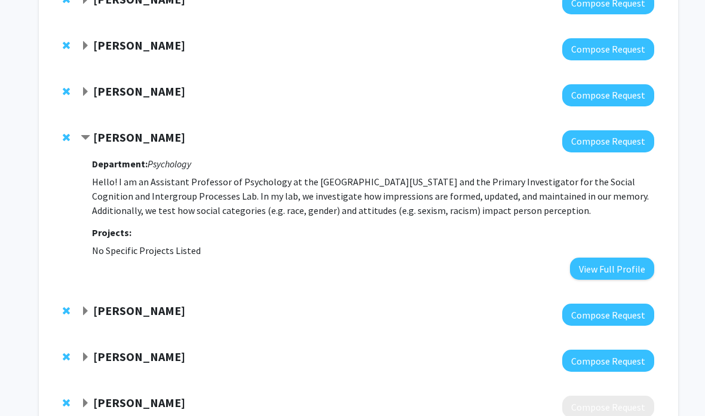
click at [139, 136] on strong "[PERSON_NAME]" at bounding box center [139, 137] width 92 height 15
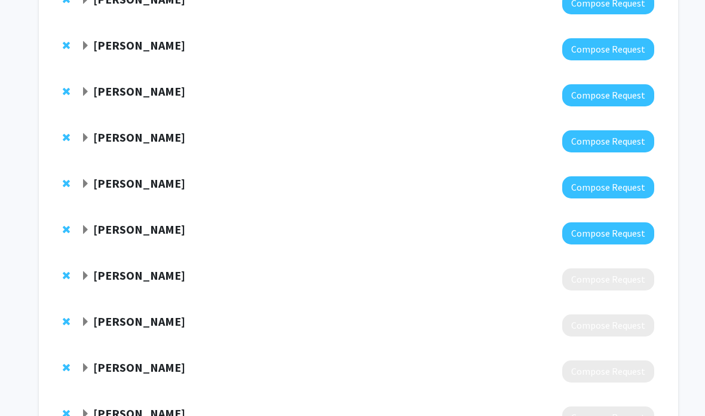
click at [130, 188] on strong "[PERSON_NAME]" at bounding box center [139, 183] width 92 height 15
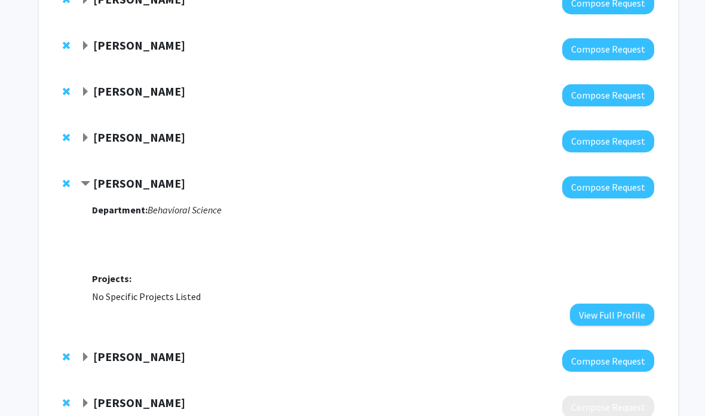
scroll to position [188, 0]
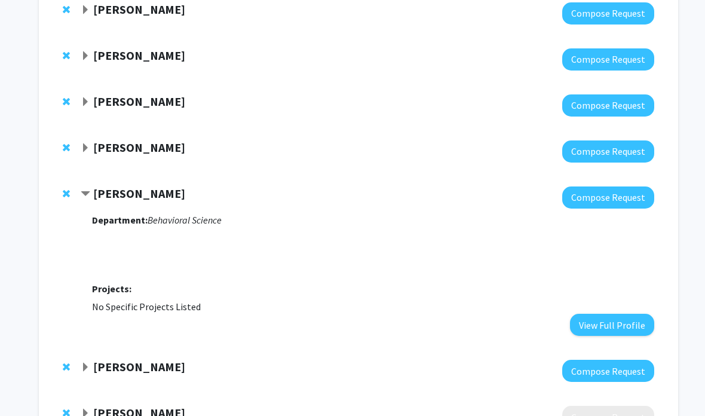
click at [137, 197] on strong "[PERSON_NAME]" at bounding box center [139, 193] width 92 height 15
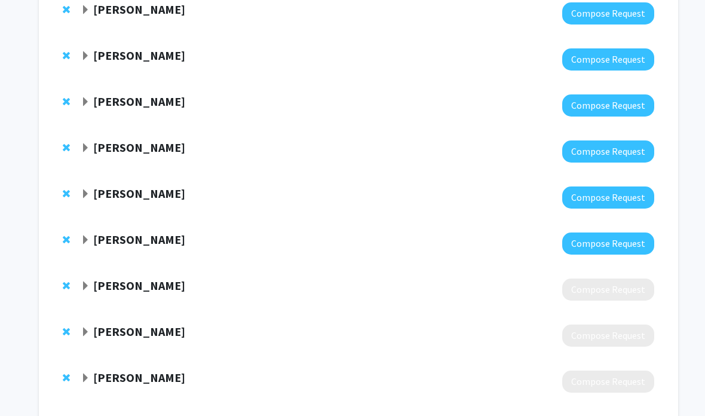
click at [143, 239] on strong "[PERSON_NAME]" at bounding box center [139, 239] width 92 height 15
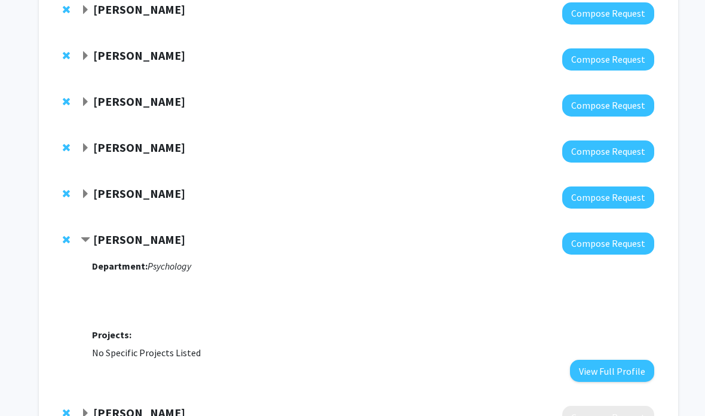
click at [139, 232] on strong "[PERSON_NAME]" at bounding box center [139, 239] width 92 height 15
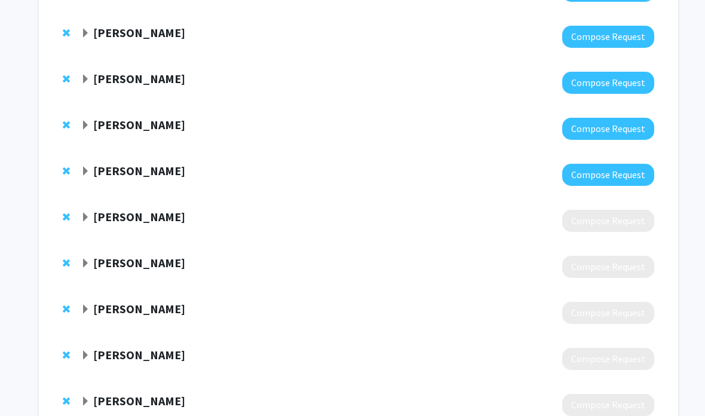
click at [185, 213] on strong "[PERSON_NAME]" at bounding box center [139, 217] width 92 height 15
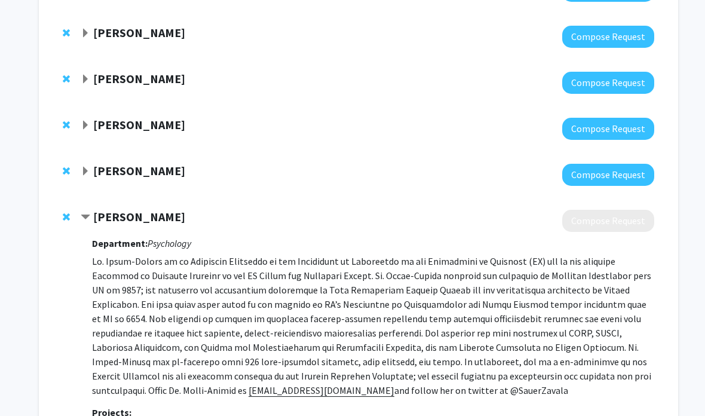
click at [164, 222] on strong "[PERSON_NAME]" at bounding box center [139, 216] width 92 height 15
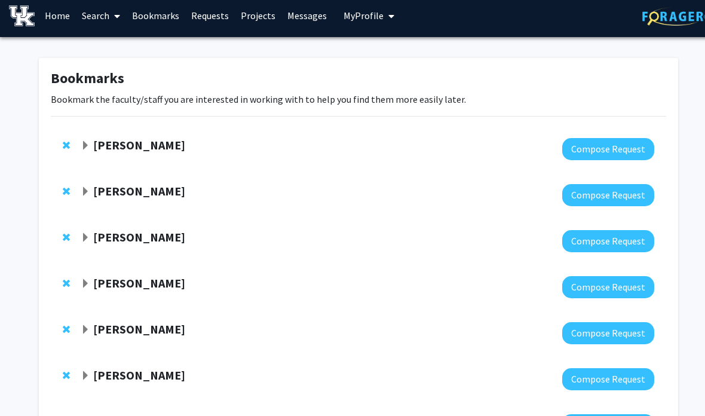
scroll to position [11, 0]
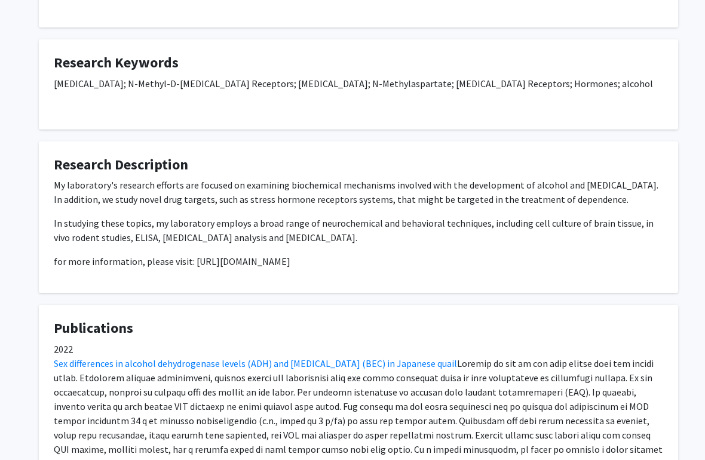
scroll to position [283, 0]
